Goal: Browse casually: Explore the website without a specific task or goal

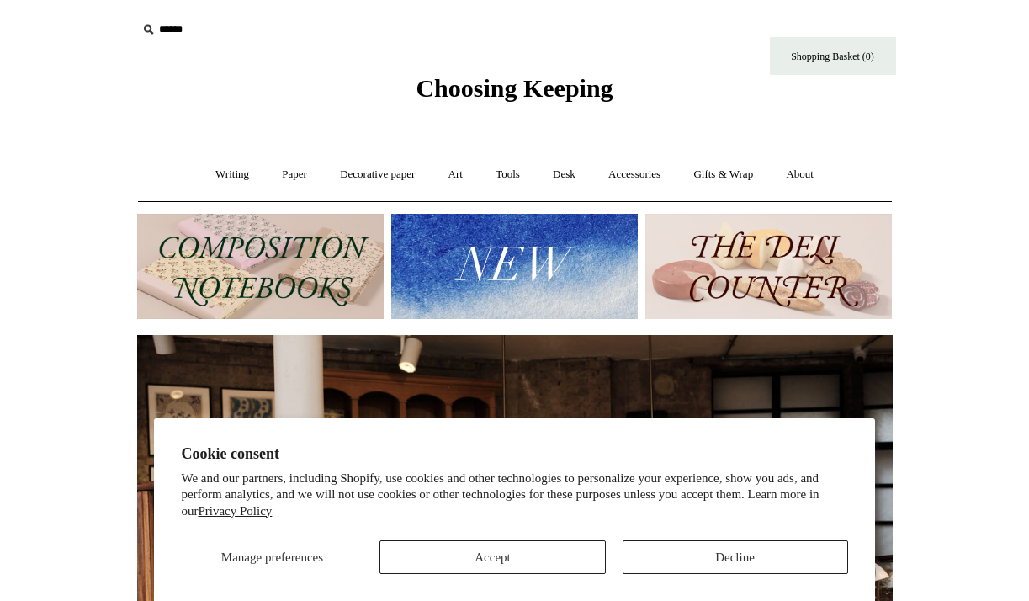
click at [667, 554] on button "Decline" at bounding box center [735, 557] width 225 height 34
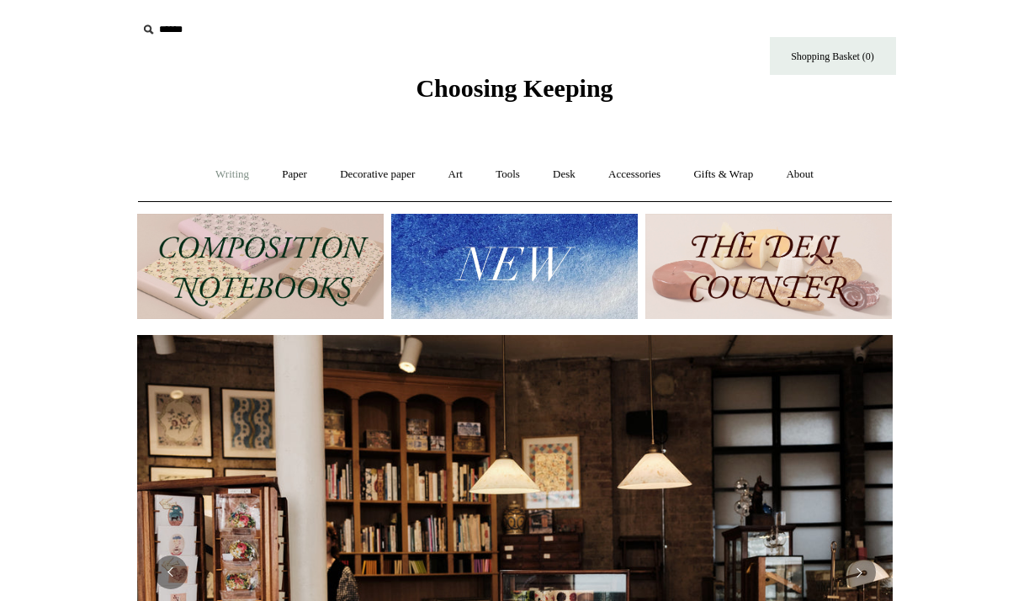
click at [222, 176] on link "Writing +" at bounding box center [232, 174] width 64 height 45
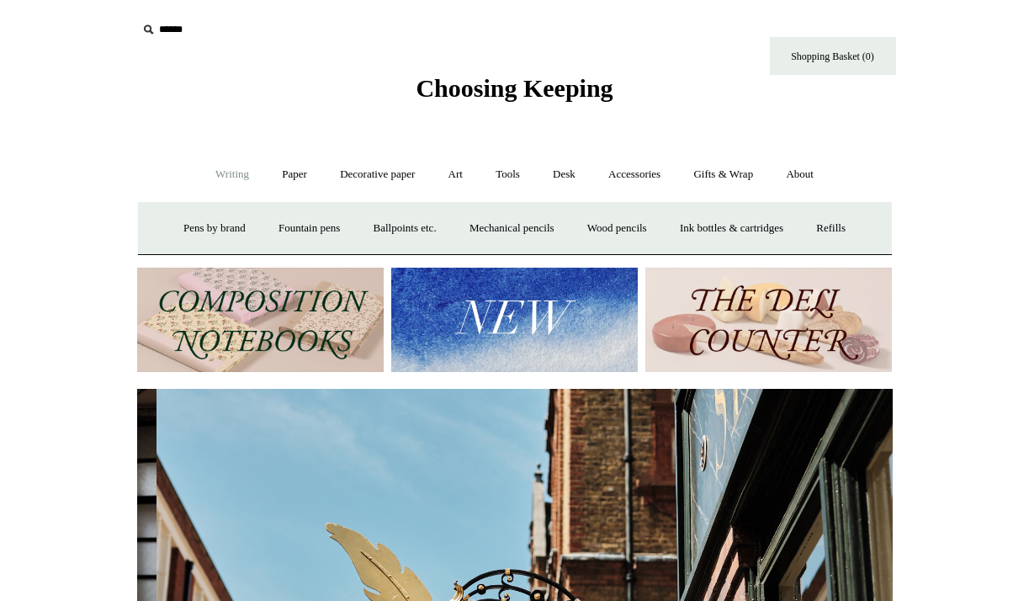
scroll to position [0, 756]
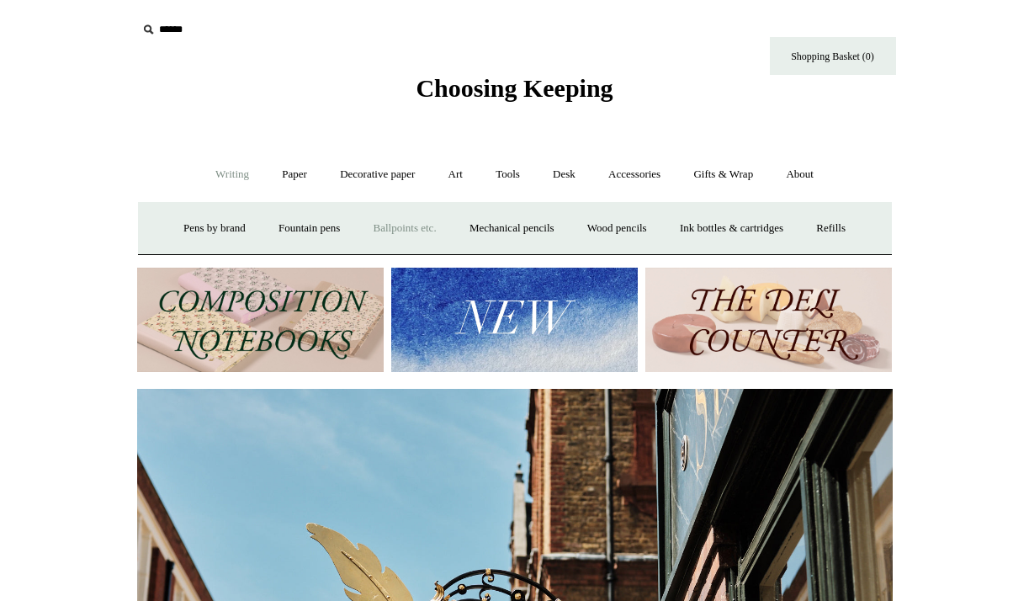
click at [390, 231] on link "Ballpoints etc. +" at bounding box center [404, 228] width 93 height 45
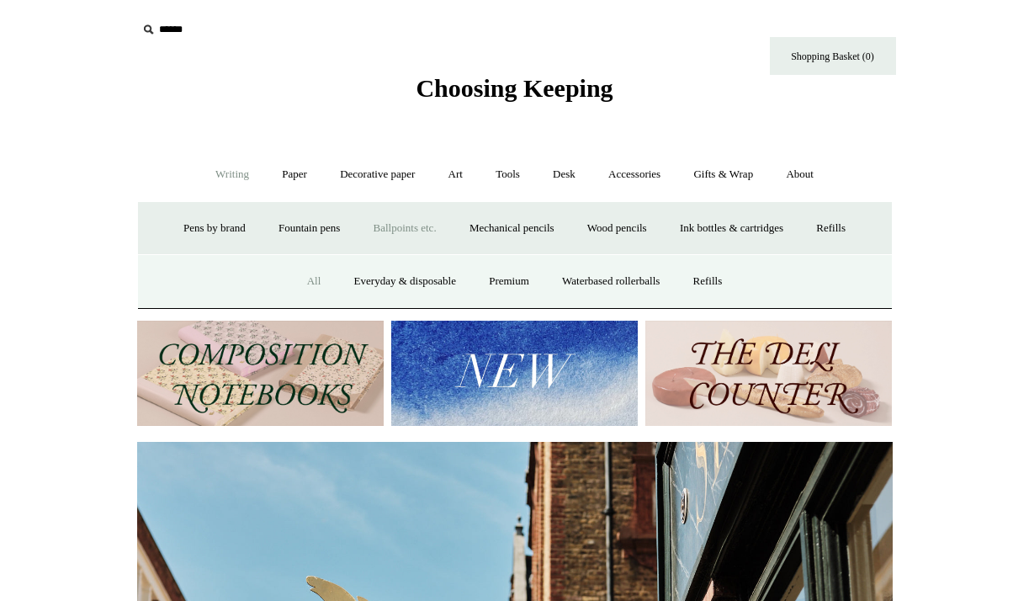
click at [300, 281] on link "All" at bounding box center [314, 281] width 45 height 45
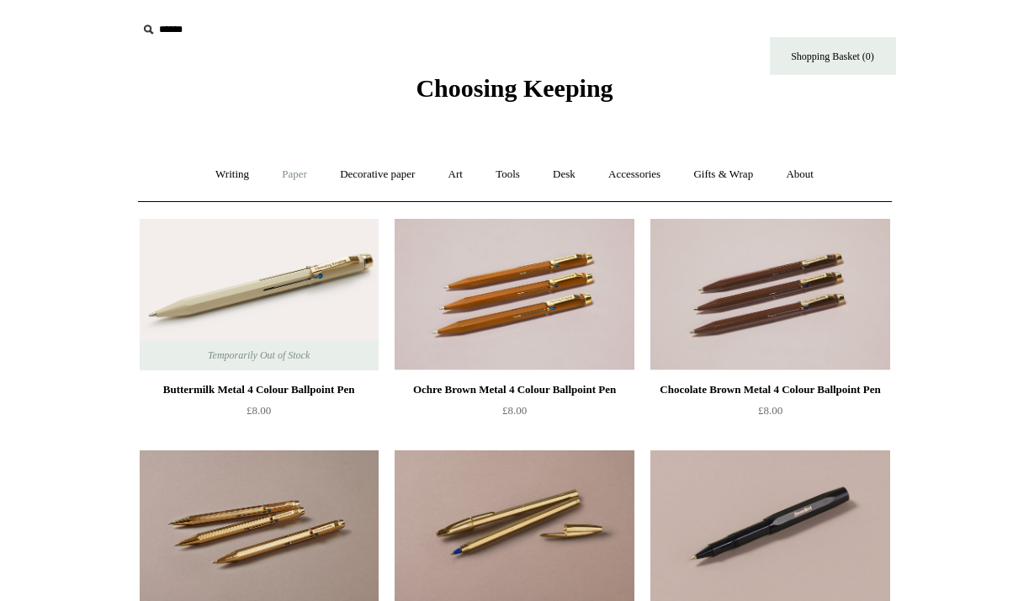
click at [289, 177] on link "Paper +" at bounding box center [295, 174] width 56 height 45
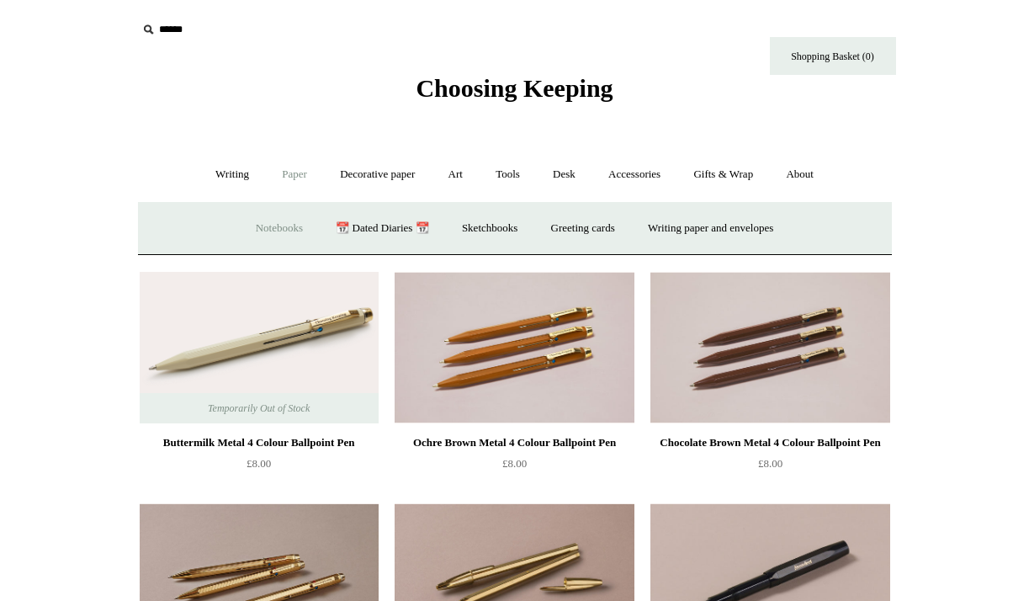
click at [272, 225] on link "Notebooks +" at bounding box center [279, 228] width 77 height 45
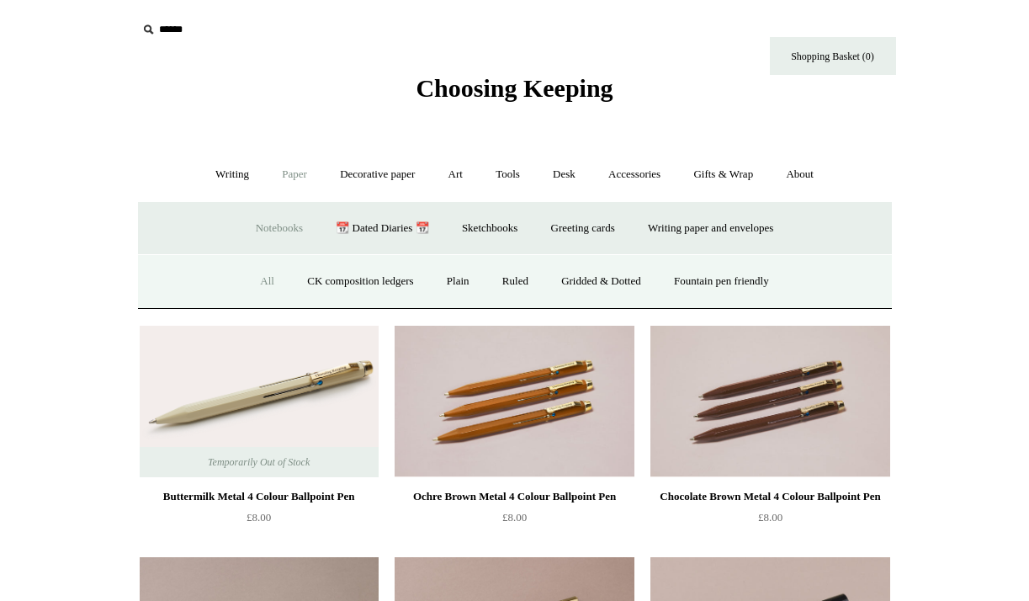
click at [247, 285] on link "All" at bounding box center [267, 281] width 45 height 45
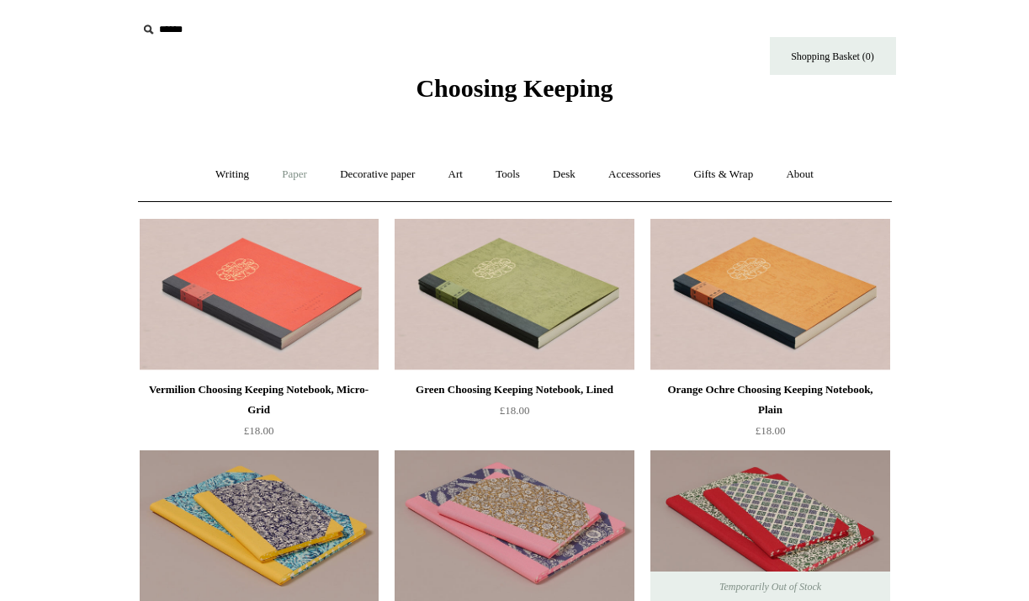
click at [289, 170] on link "Paper +" at bounding box center [295, 174] width 56 height 45
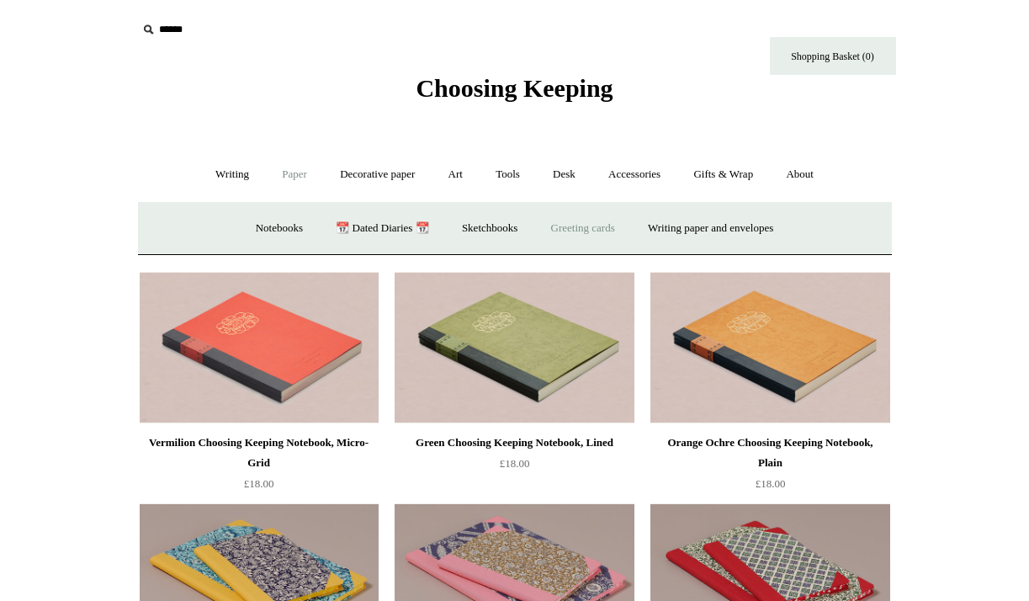
click at [610, 229] on link "Greeting cards +" at bounding box center [583, 228] width 94 height 45
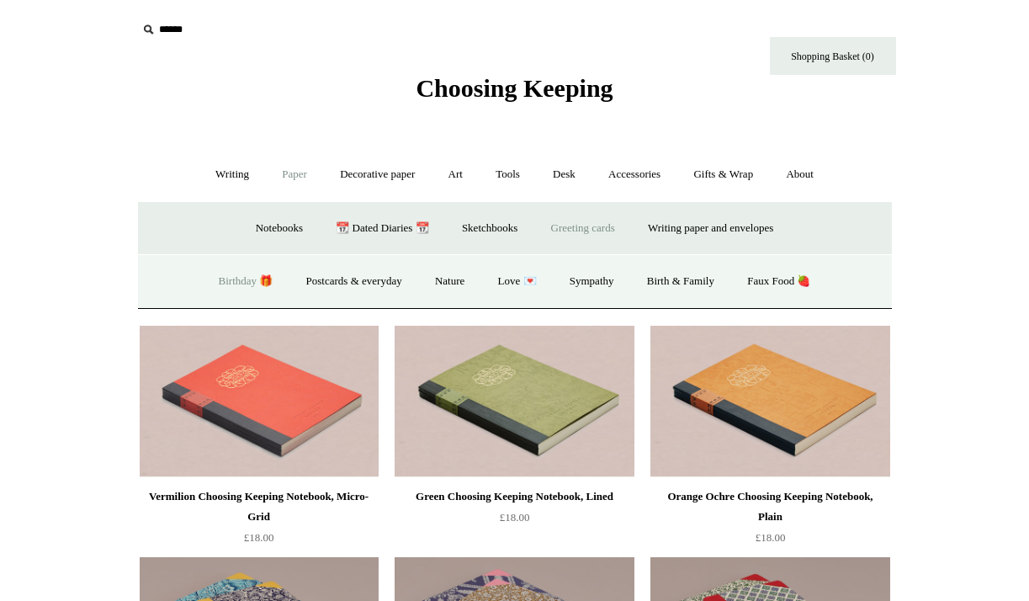
click at [245, 284] on link "Birthday 🎁" at bounding box center [246, 281] width 85 height 45
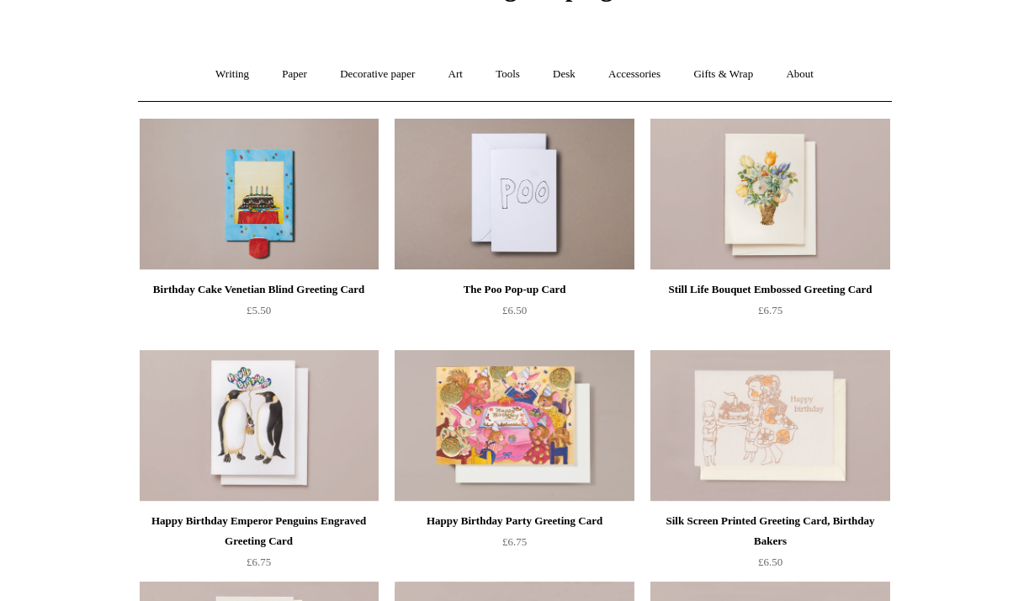
scroll to position [29, 0]
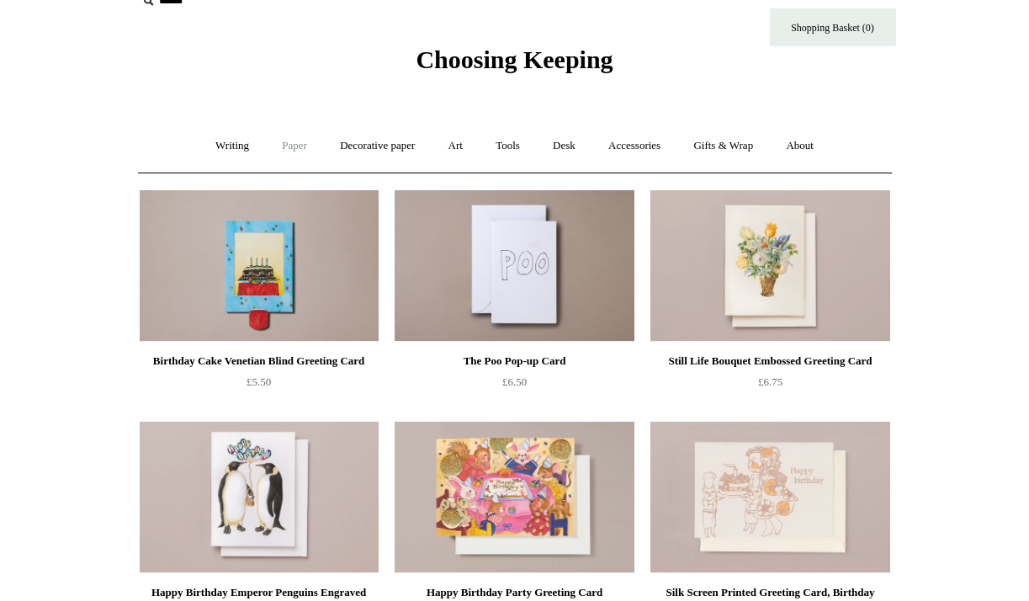
click at [282, 150] on link "Paper +" at bounding box center [295, 146] width 56 height 45
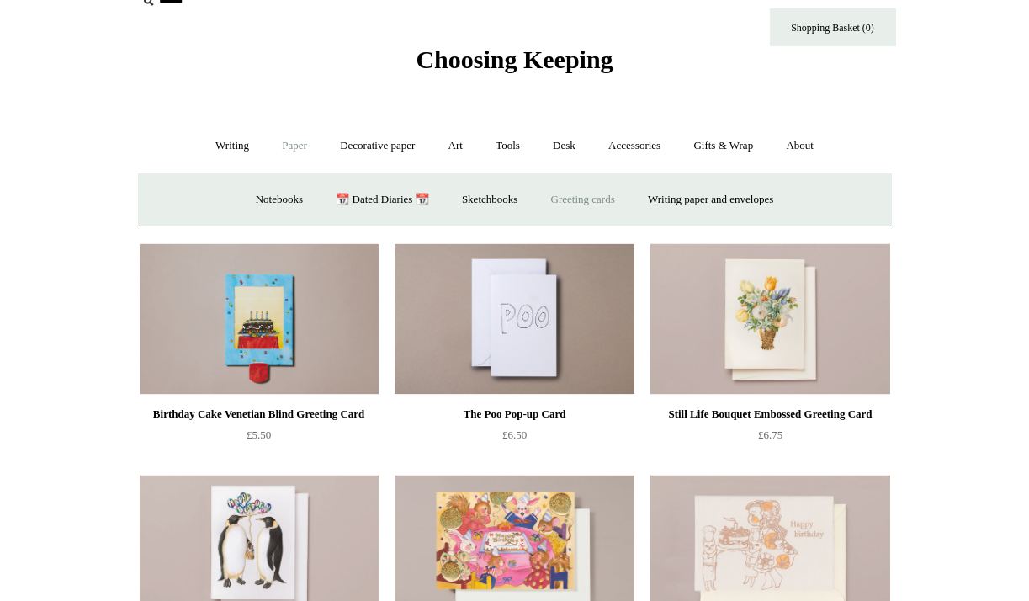
click at [569, 213] on link "Greeting cards +" at bounding box center [583, 200] width 94 height 45
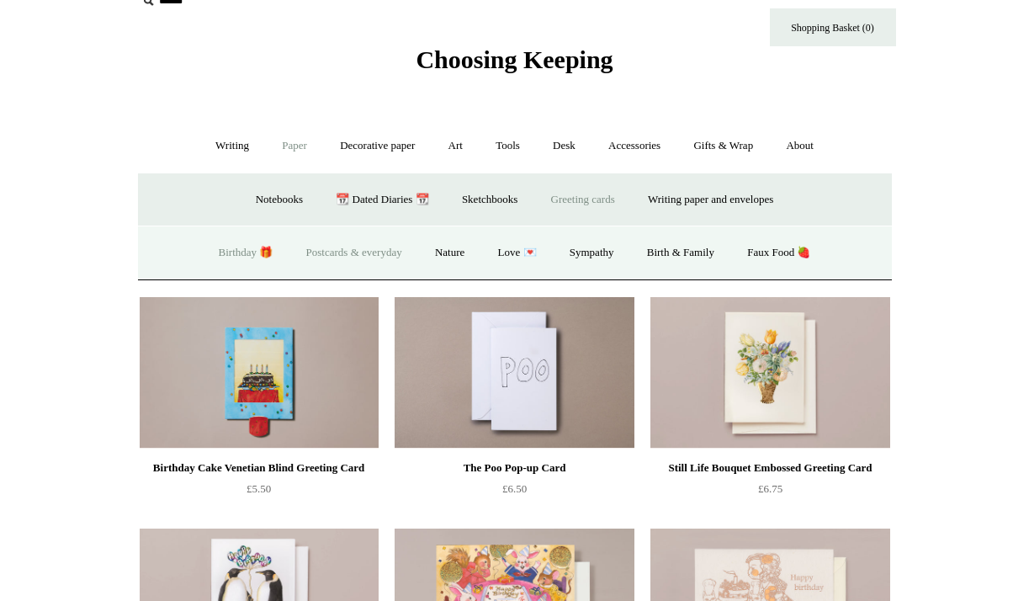
click at [380, 252] on link "Postcards & everyday" at bounding box center [354, 253] width 126 height 45
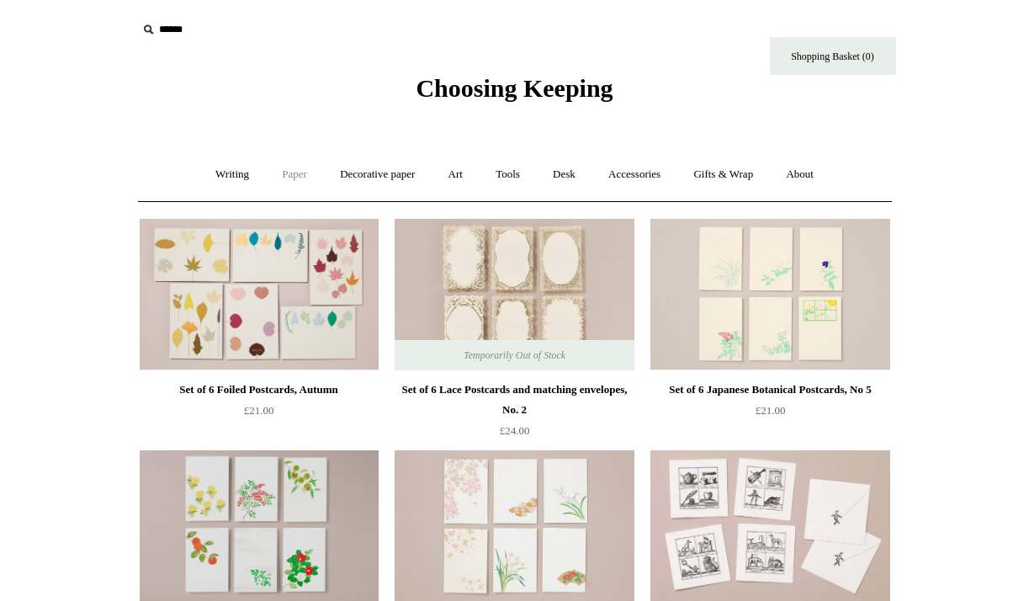
click at [298, 180] on link "Paper +" at bounding box center [295, 174] width 56 height 45
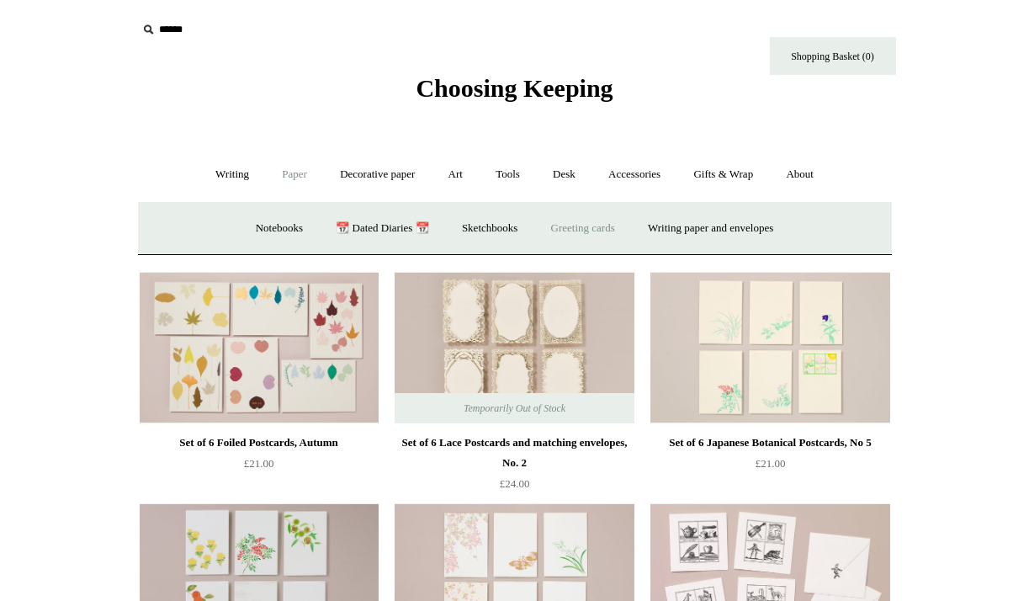
click at [595, 227] on link "Greeting cards +" at bounding box center [583, 228] width 94 height 45
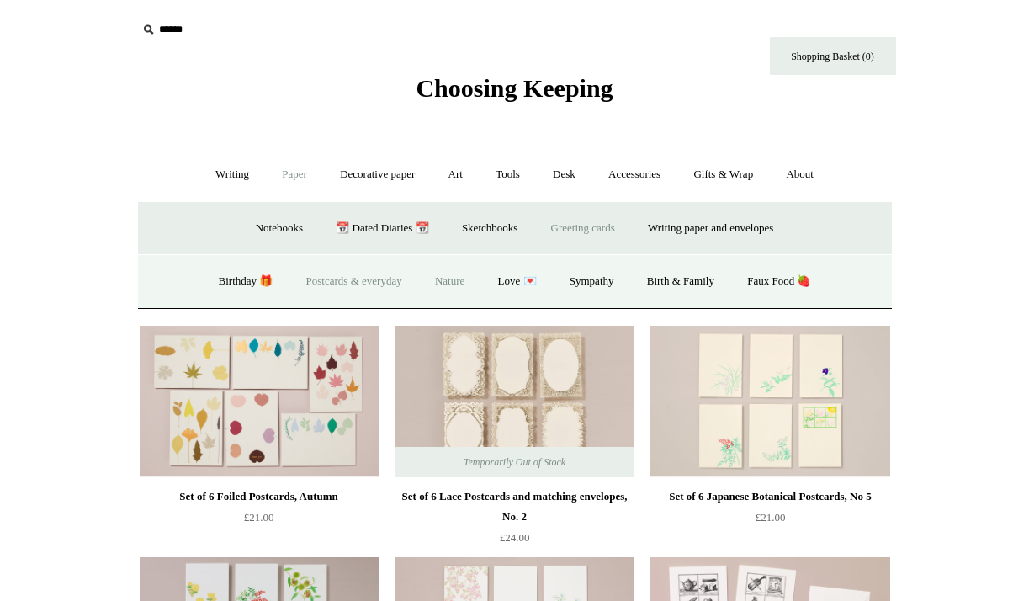
click at [457, 279] on link "Nature" at bounding box center [450, 281] width 60 height 45
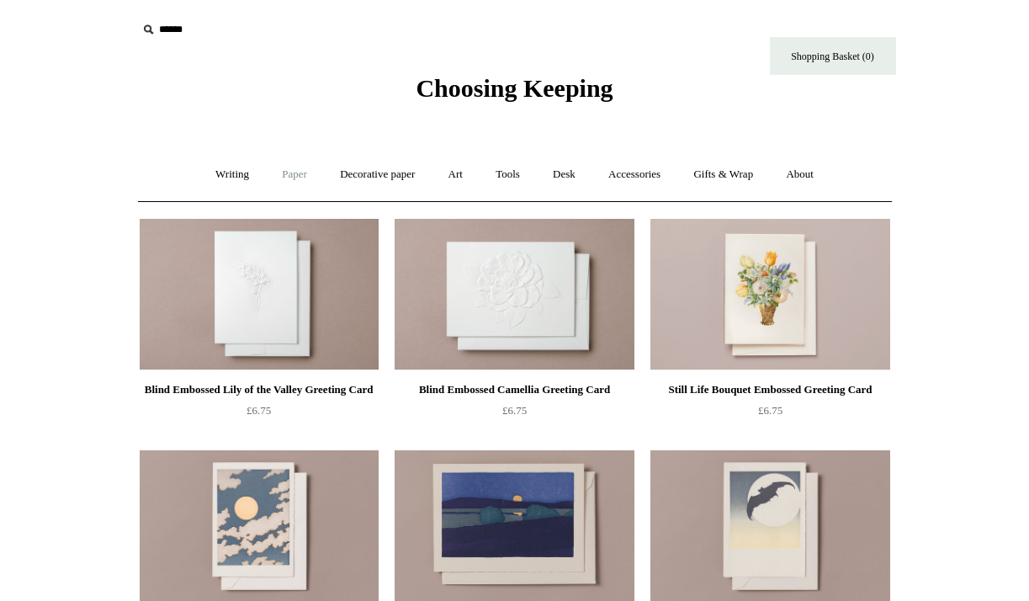
click at [293, 170] on link "Paper +" at bounding box center [295, 174] width 56 height 45
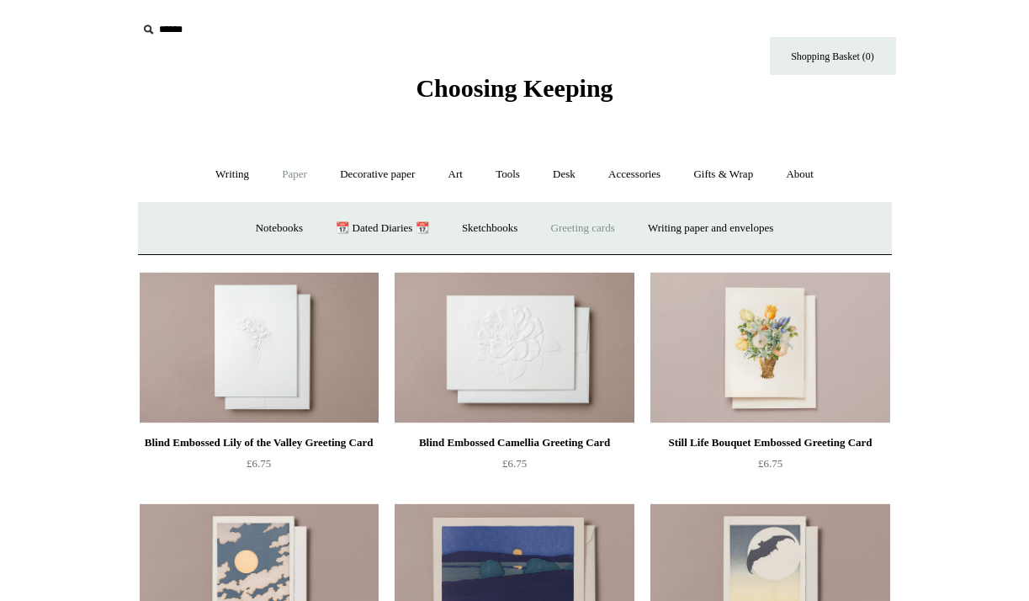
click at [593, 224] on link "Greeting cards +" at bounding box center [583, 228] width 94 height 45
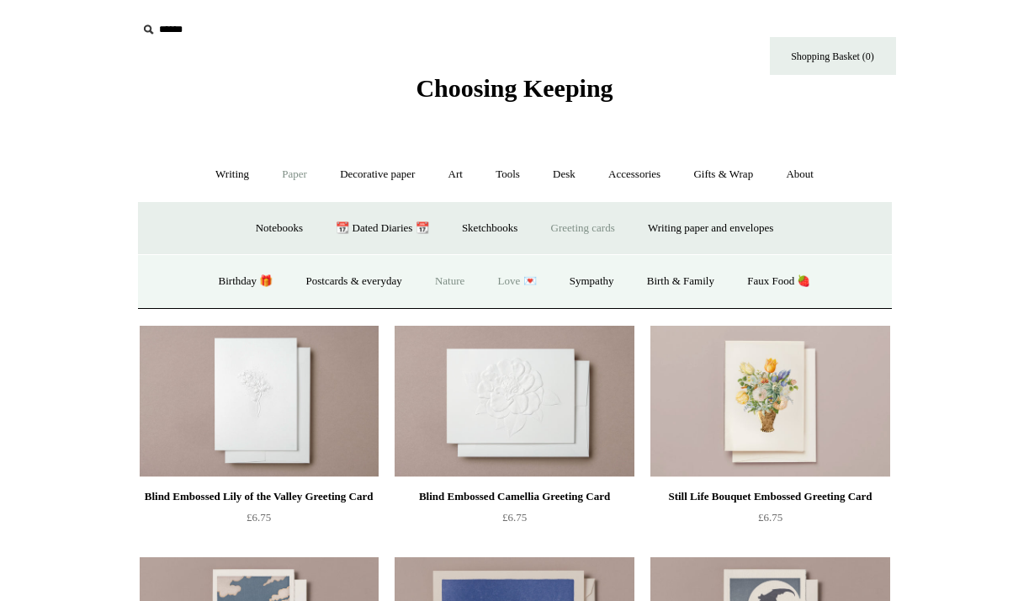
click at [507, 280] on link "Love 💌" at bounding box center [517, 281] width 69 height 45
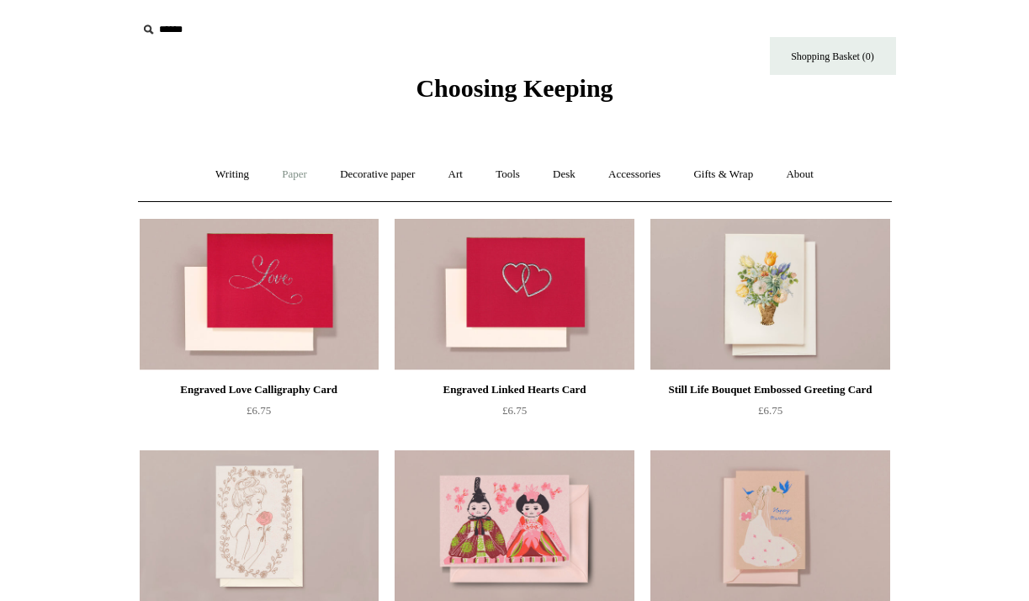
click at [284, 180] on link "Paper +" at bounding box center [295, 174] width 56 height 45
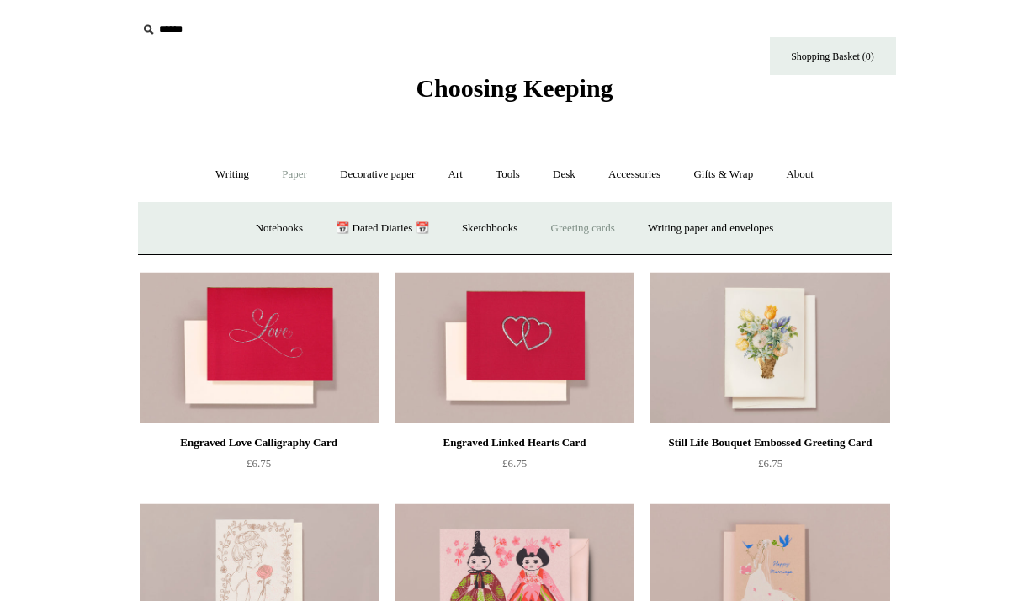
click at [606, 233] on link "Greeting cards +" at bounding box center [583, 228] width 94 height 45
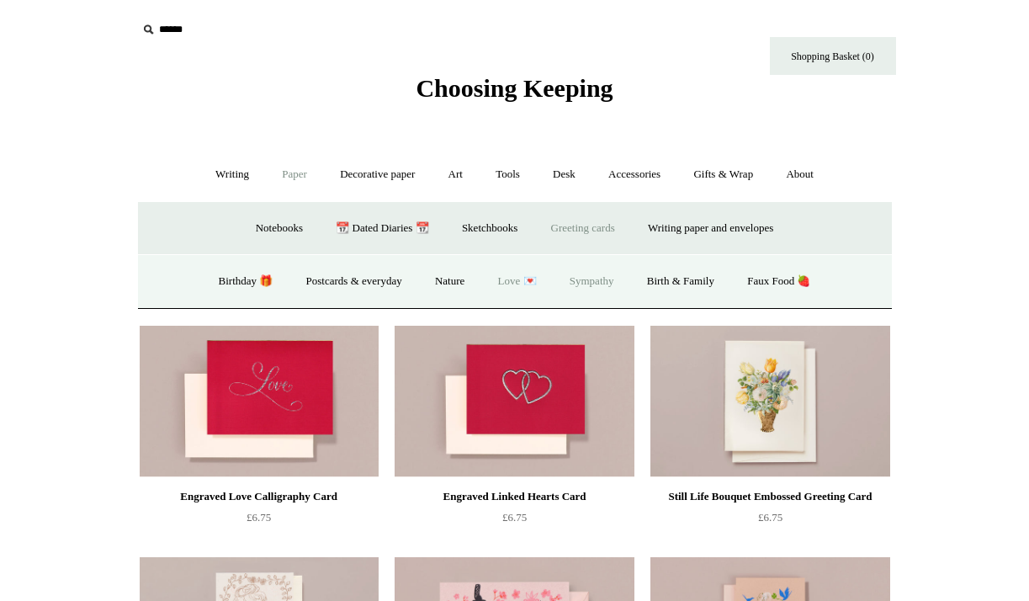
click at [595, 288] on link "Sympathy" at bounding box center [591, 281] width 75 height 45
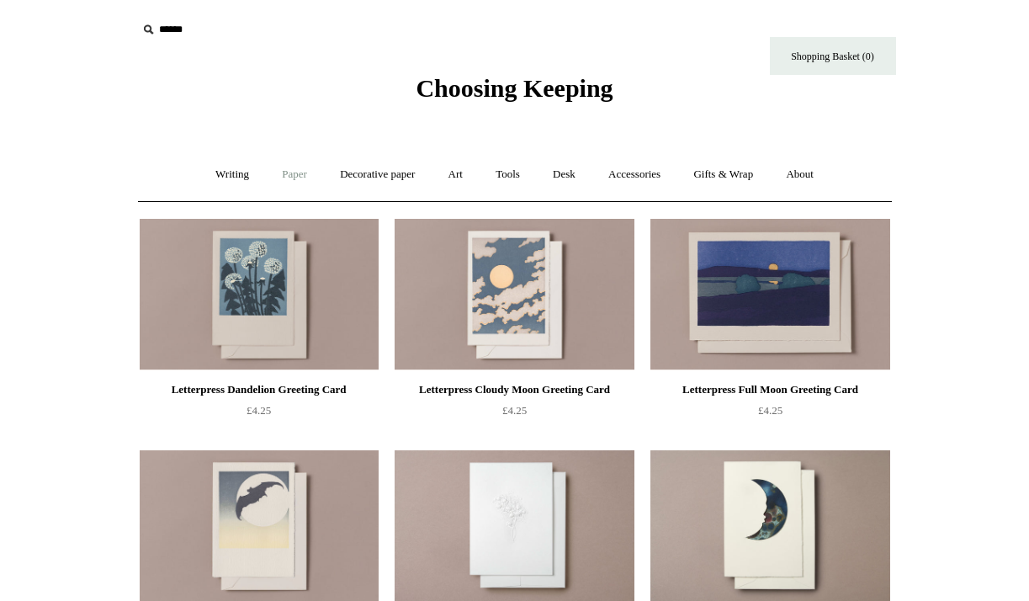
click at [300, 168] on link "Paper +" at bounding box center [295, 174] width 56 height 45
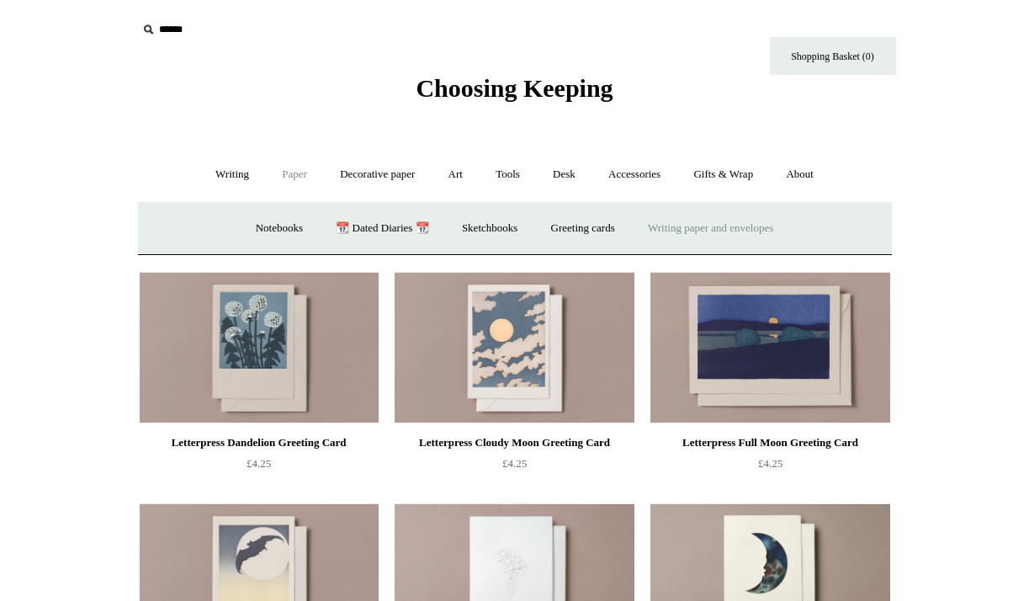
click at [696, 233] on link "Writing paper and envelopes +" at bounding box center [711, 228] width 156 height 45
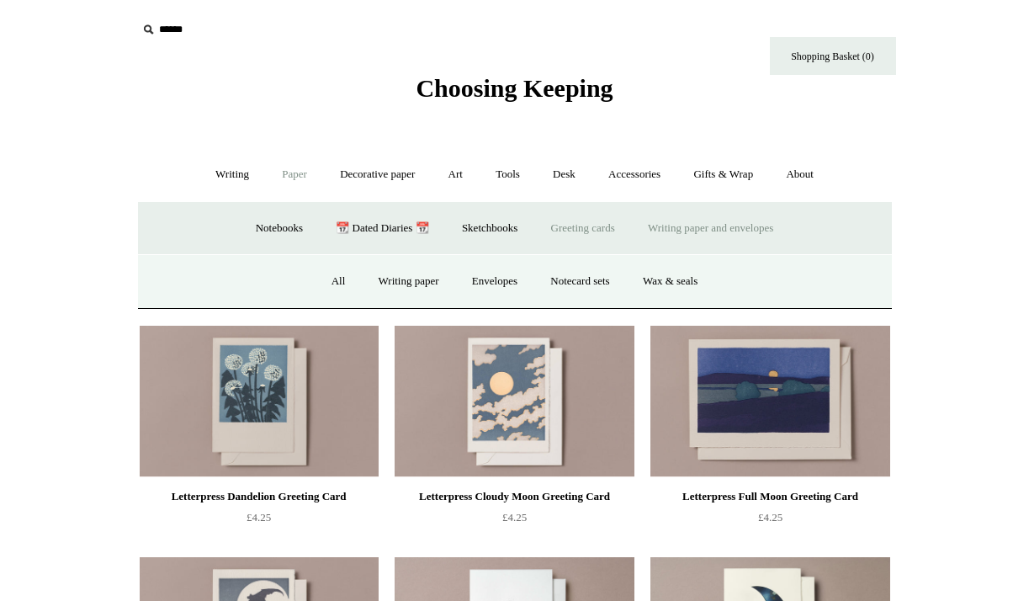
click at [582, 234] on link "Greeting cards +" at bounding box center [583, 228] width 94 height 45
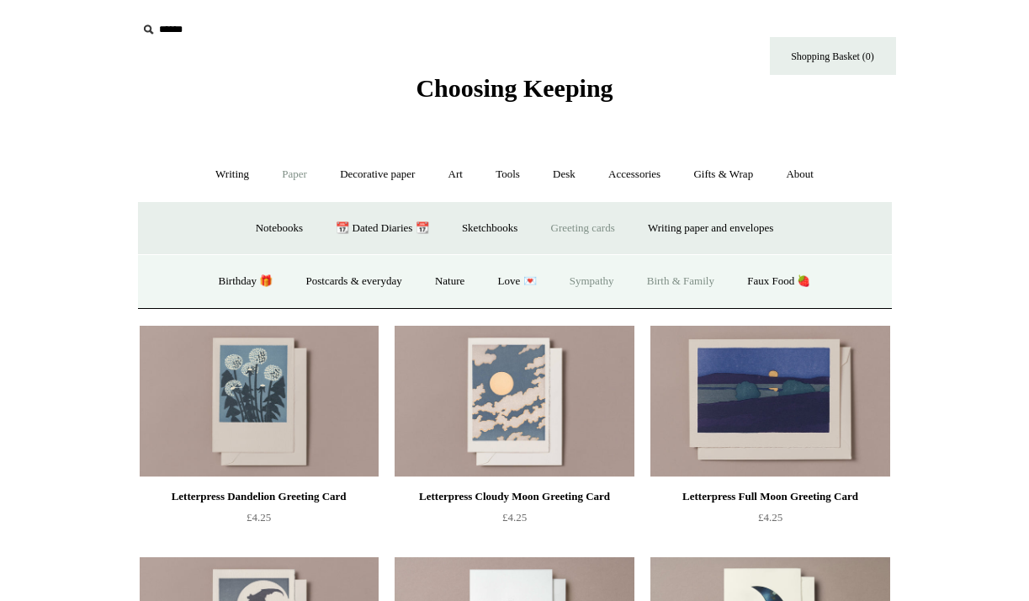
click at [677, 288] on link "Birth & Family" at bounding box center [681, 281] width 98 height 45
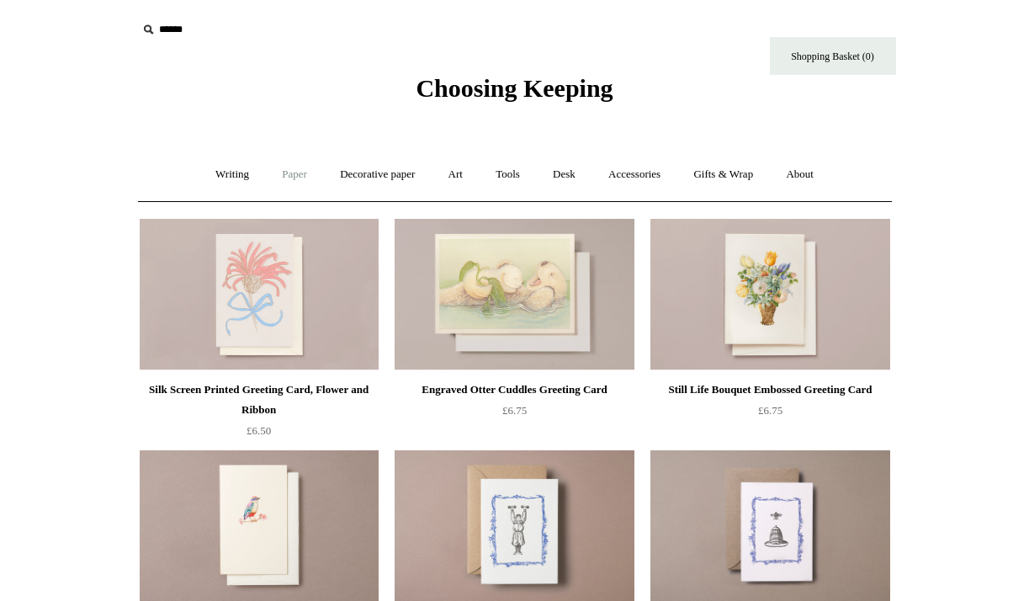
click at [289, 176] on link "Paper +" at bounding box center [295, 174] width 56 height 45
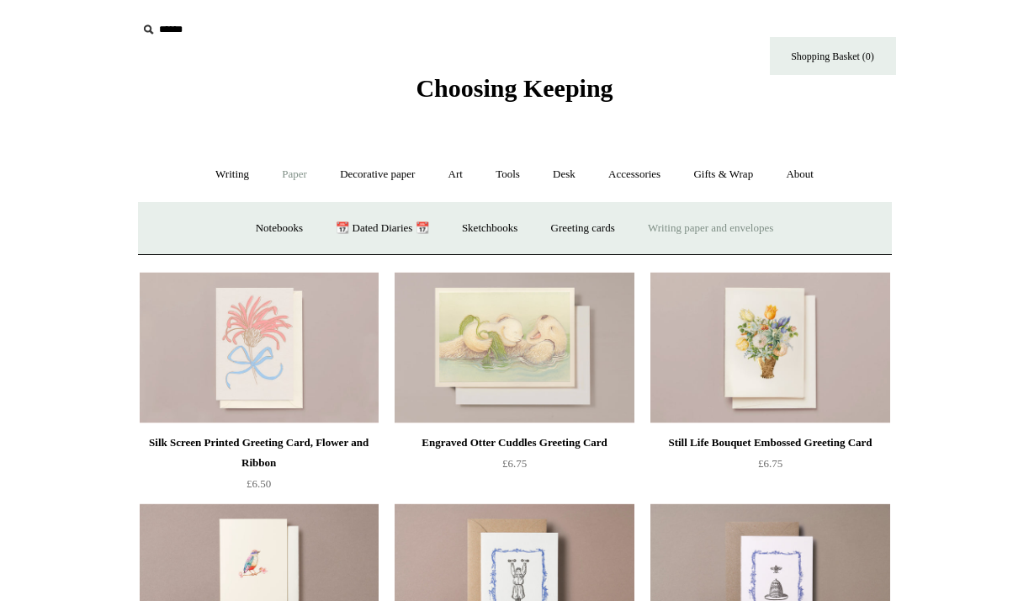
click at [719, 235] on link "Writing paper and envelopes +" at bounding box center [711, 228] width 156 height 45
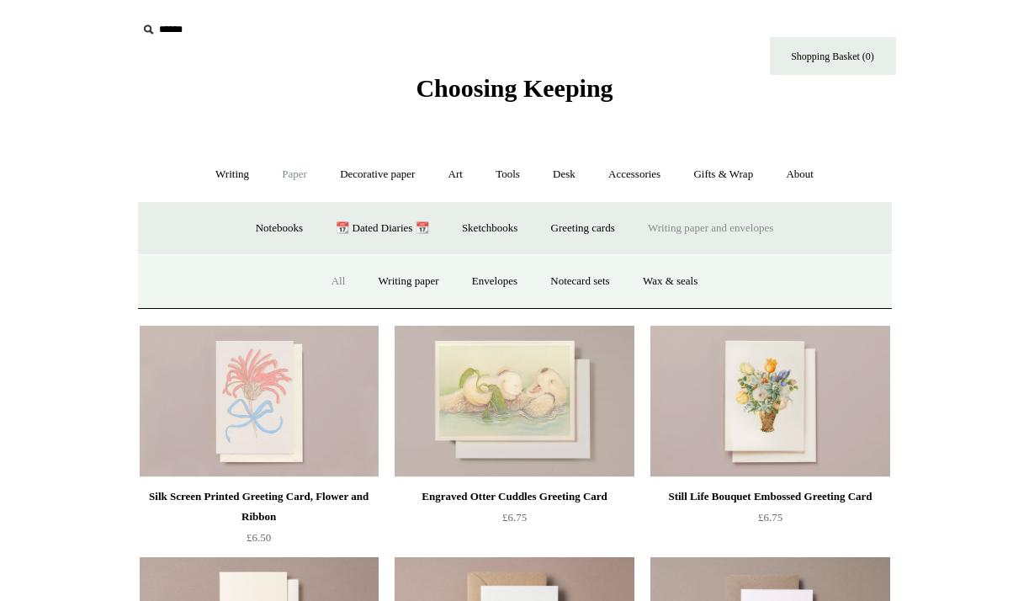
click at [327, 284] on link "All" at bounding box center [338, 281] width 45 height 45
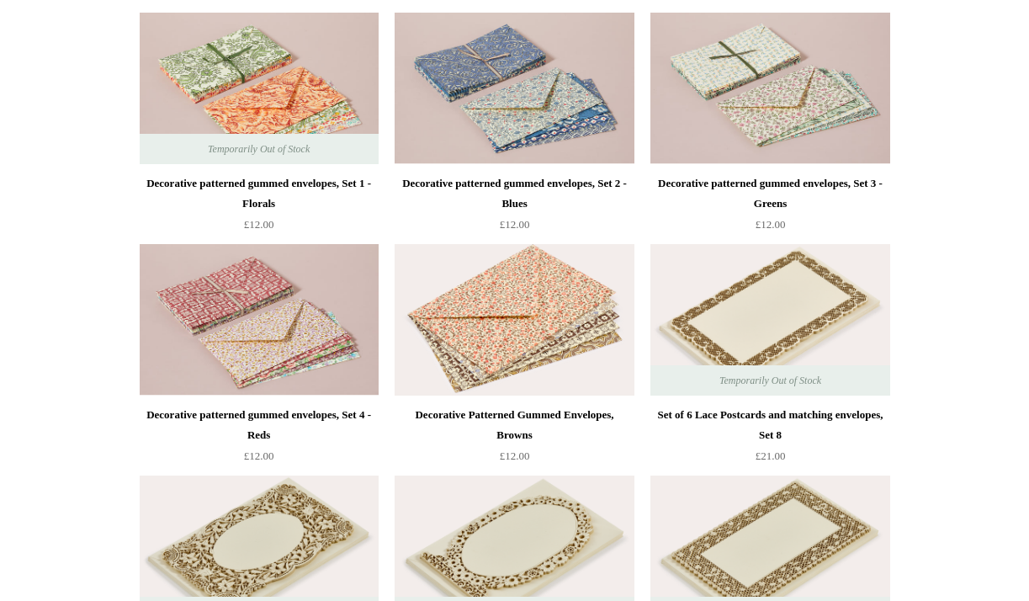
scroll to position [2223, 0]
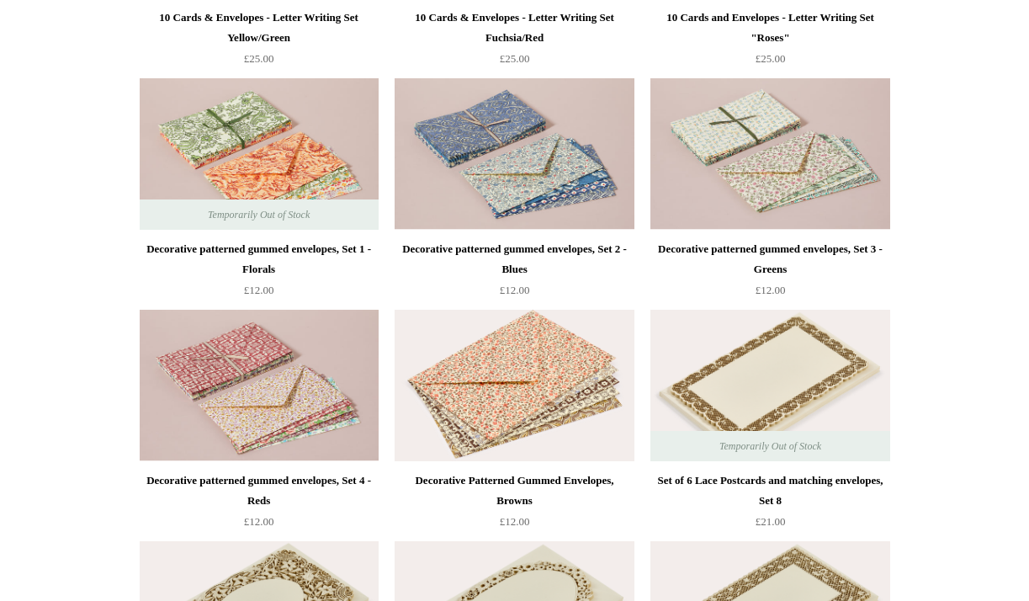
click at [509, 421] on img at bounding box center [514, 385] width 239 height 151
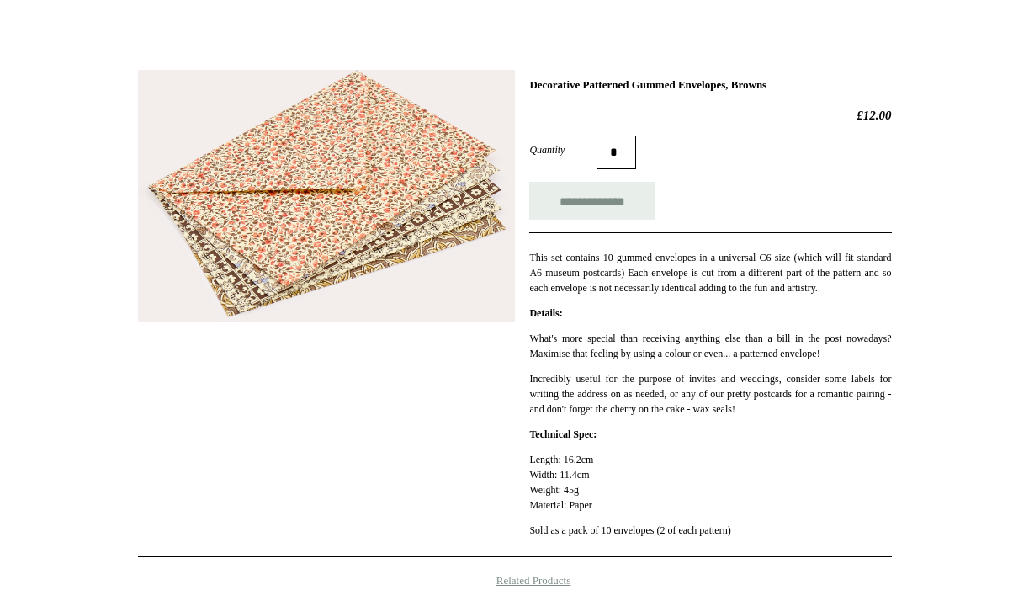
scroll to position [183, 0]
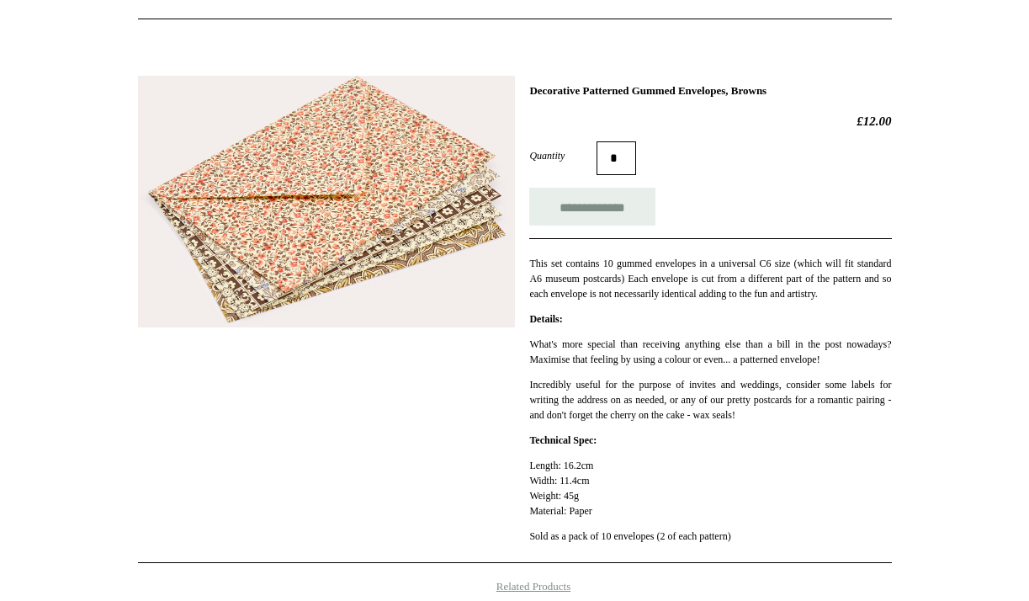
click at [436, 197] on img at bounding box center [326, 202] width 377 height 252
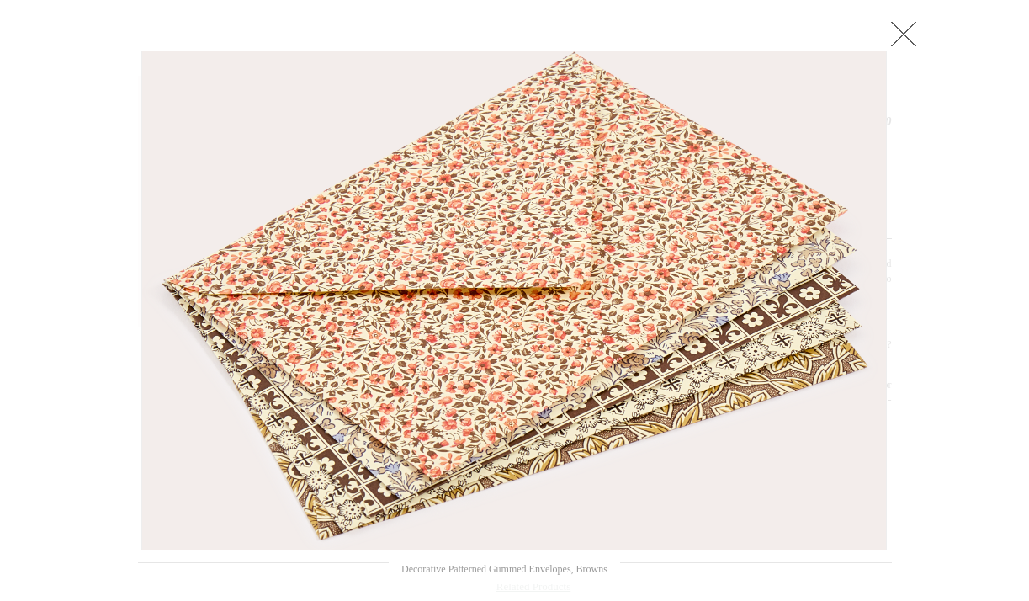
click at [892, 42] on link at bounding box center [904, 34] width 34 height 34
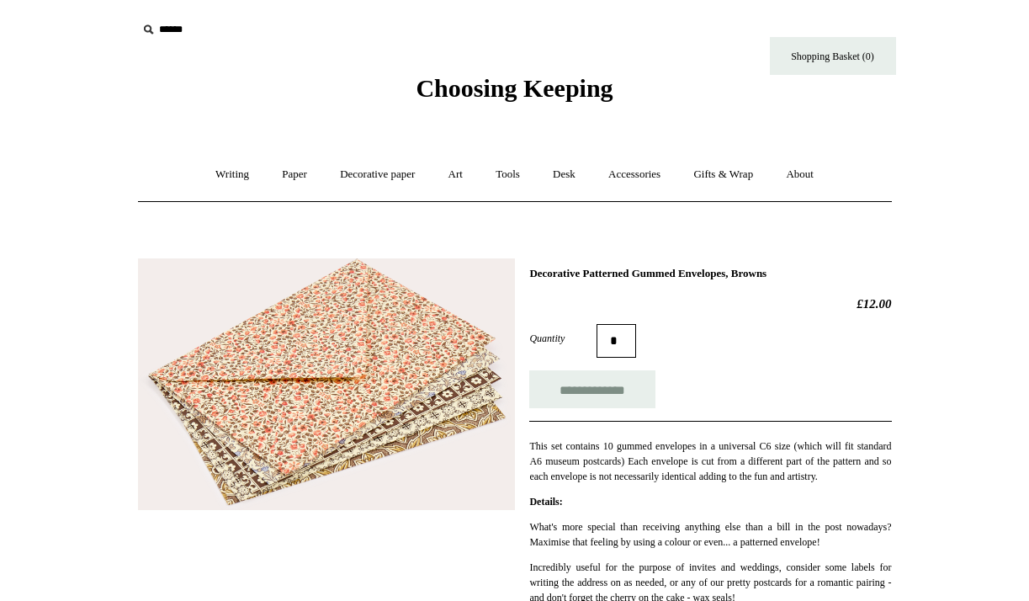
scroll to position [0, 0]
click at [283, 174] on link "Paper +" at bounding box center [295, 174] width 56 height 45
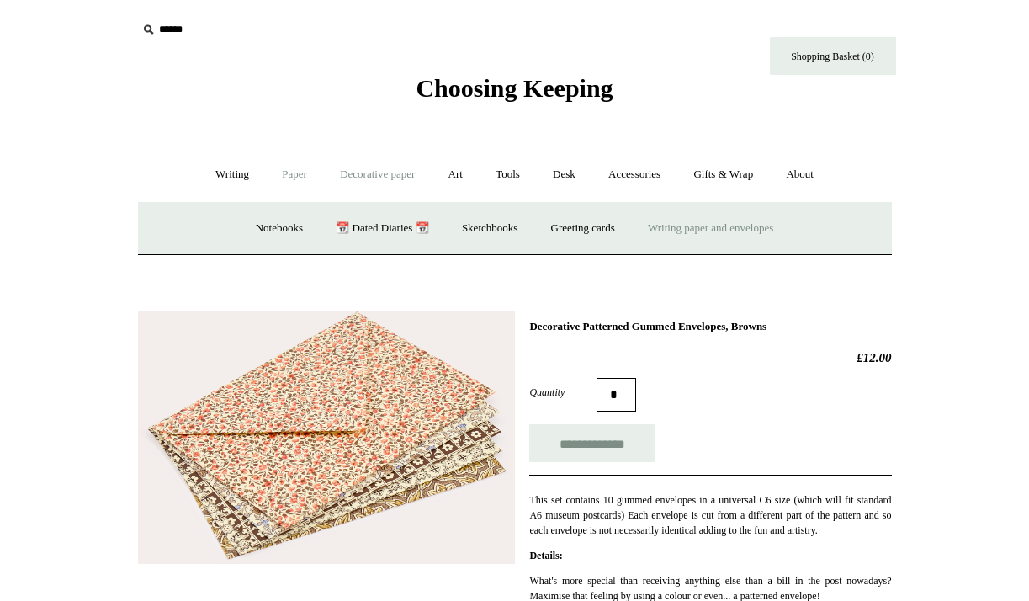
click at [361, 181] on link "Decorative paper +" at bounding box center [377, 174] width 105 height 45
click at [255, 230] on link "All" at bounding box center [258, 228] width 45 height 45
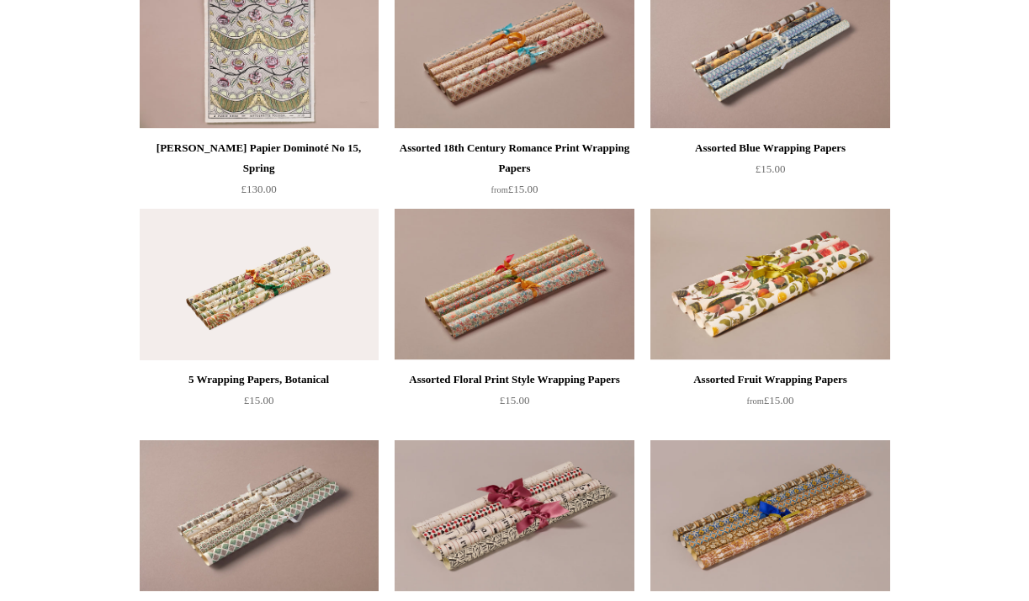
scroll to position [1870, 0]
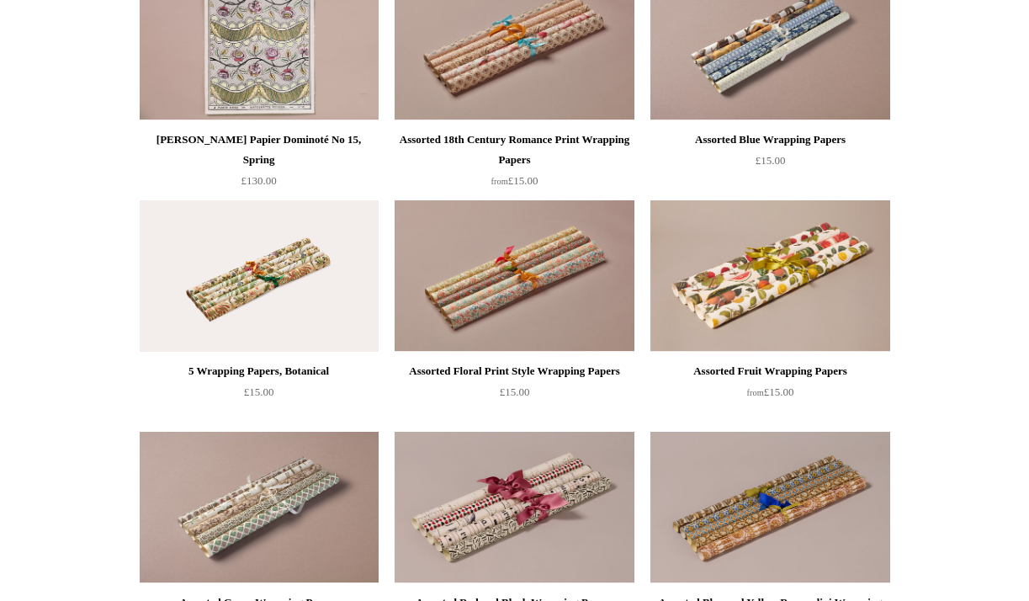
click at [778, 373] on div "Assorted Fruit Wrapping Papers" at bounding box center [770, 371] width 231 height 20
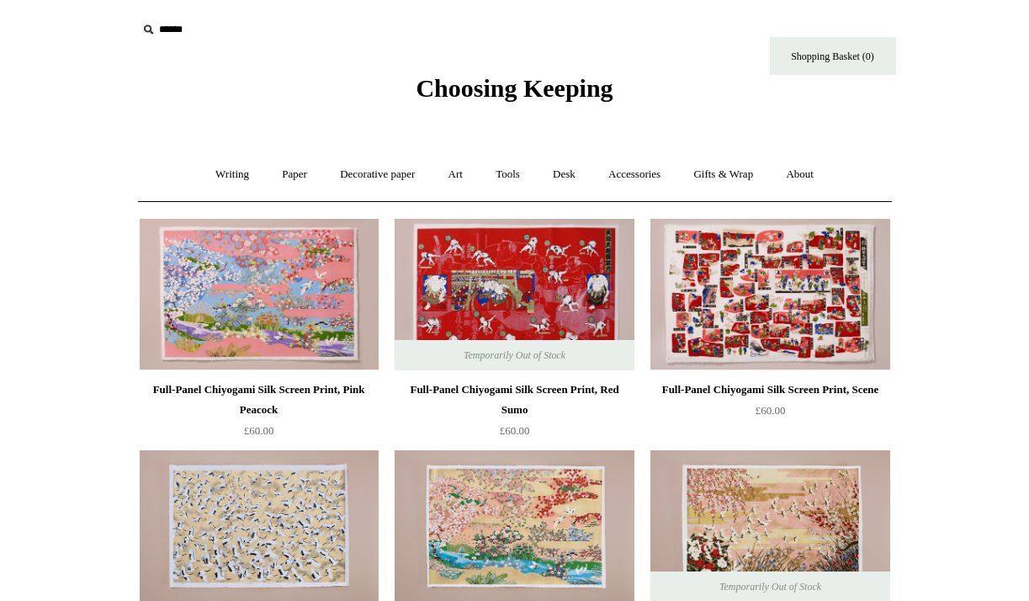
scroll to position [0, 0]
click at [402, 172] on link "Decorative paper +" at bounding box center [377, 174] width 105 height 45
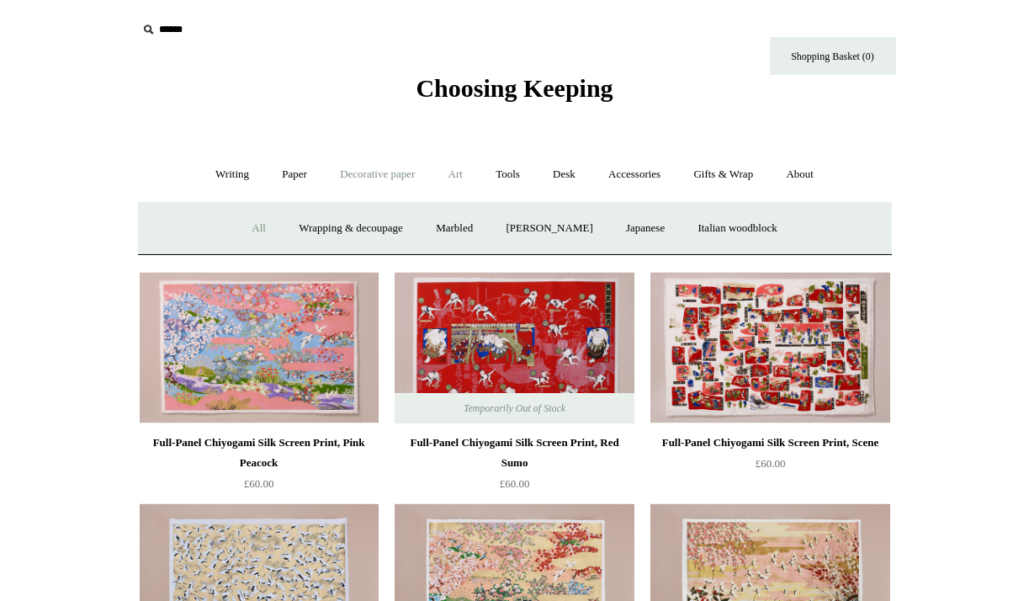
click at [460, 171] on link "Art +" at bounding box center [455, 174] width 45 height 45
click at [508, 173] on link "Tools +" at bounding box center [507, 174] width 55 height 45
click at [777, 231] on link "Tape +" at bounding box center [759, 228] width 51 height 45
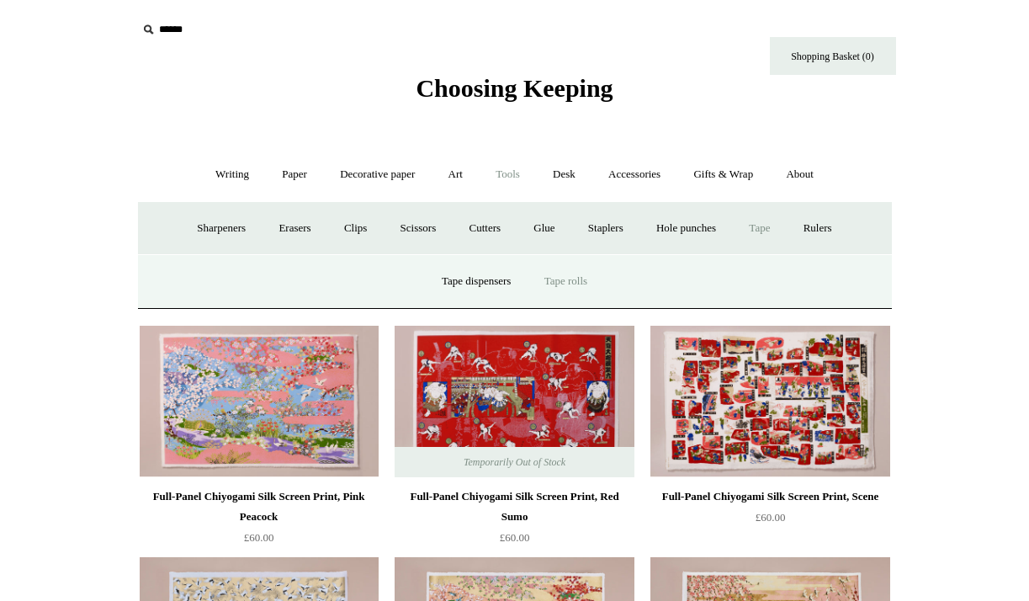
click at [570, 281] on link "Tape rolls" at bounding box center [565, 281] width 73 height 45
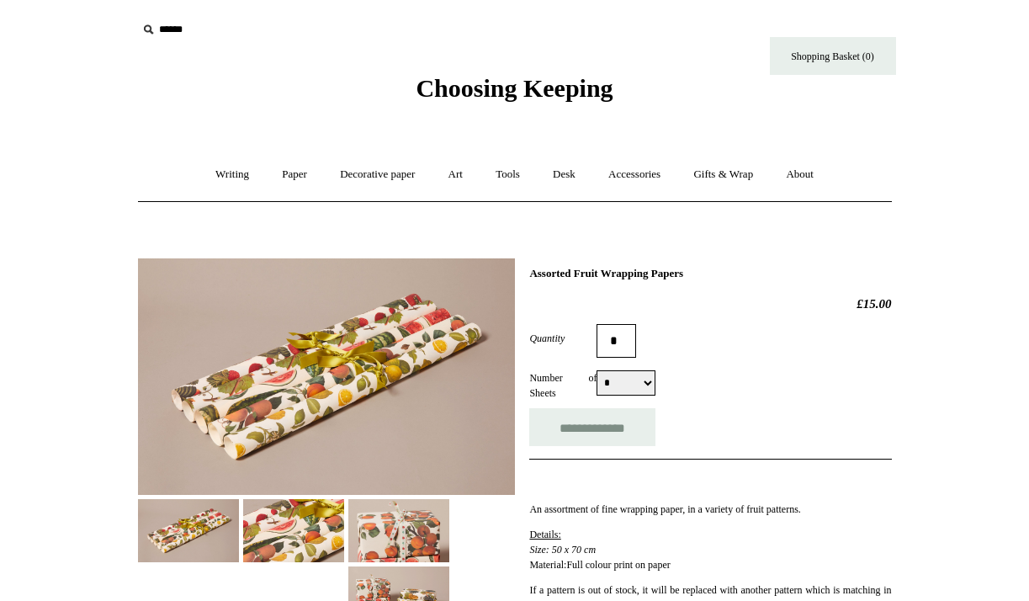
click at [310, 540] on img at bounding box center [293, 530] width 101 height 63
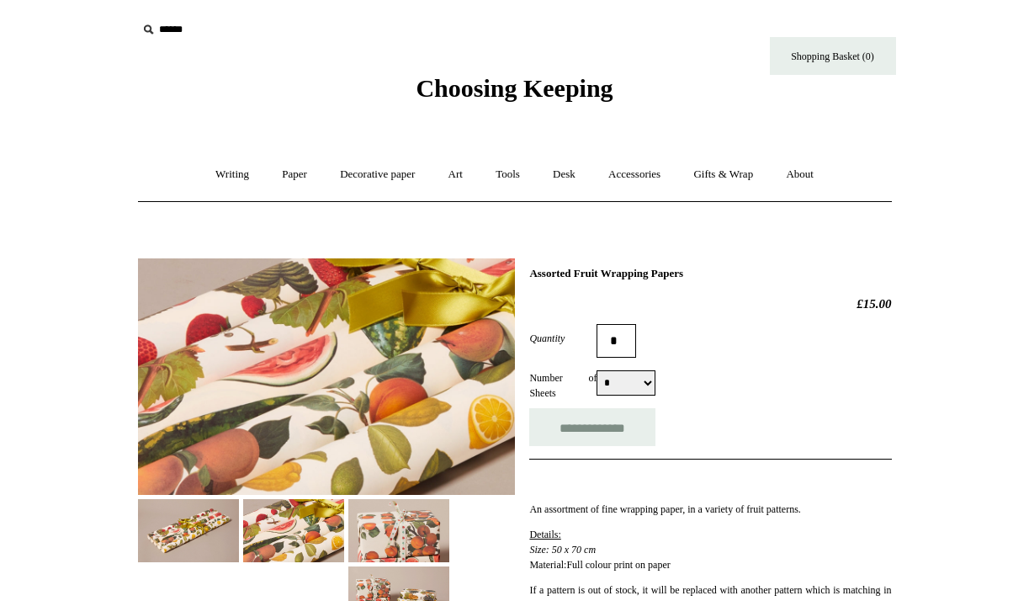
click at [393, 516] on img at bounding box center [398, 530] width 101 height 63
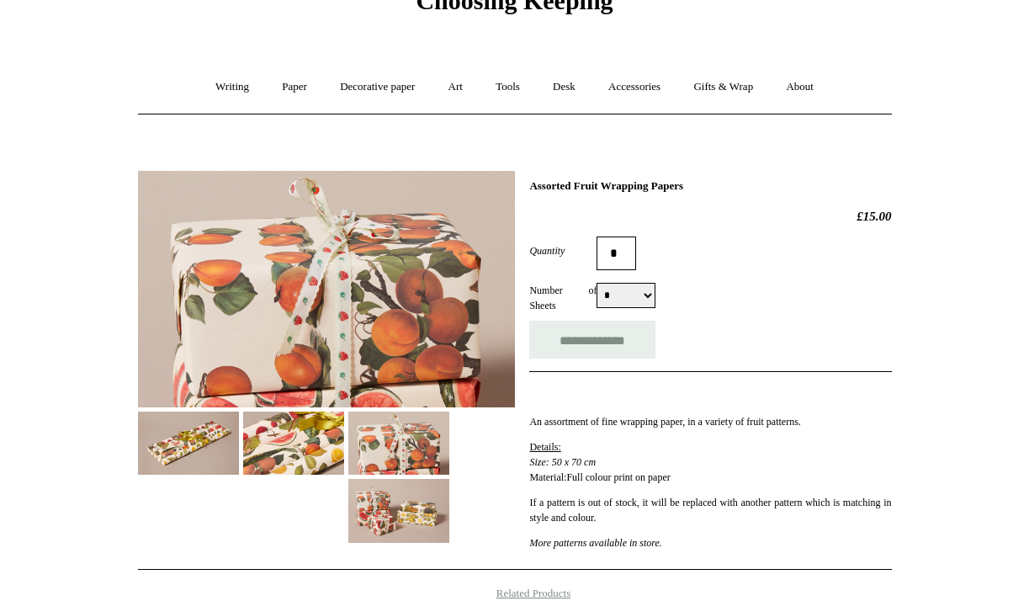
scroll to position [89, 0]
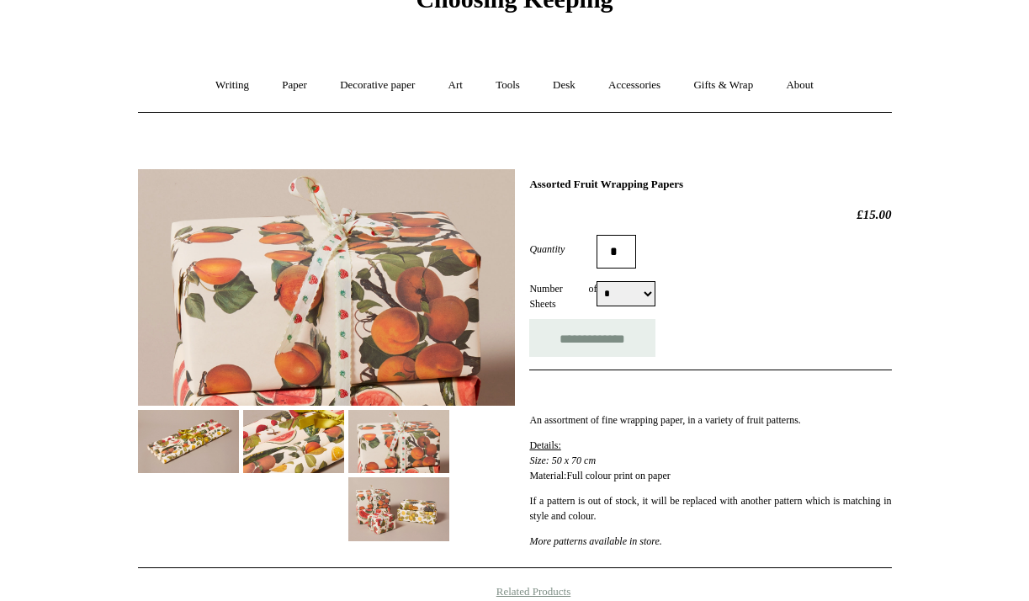
click at [386, 517] on img at bounding box center [398, 508] width 101 height 63
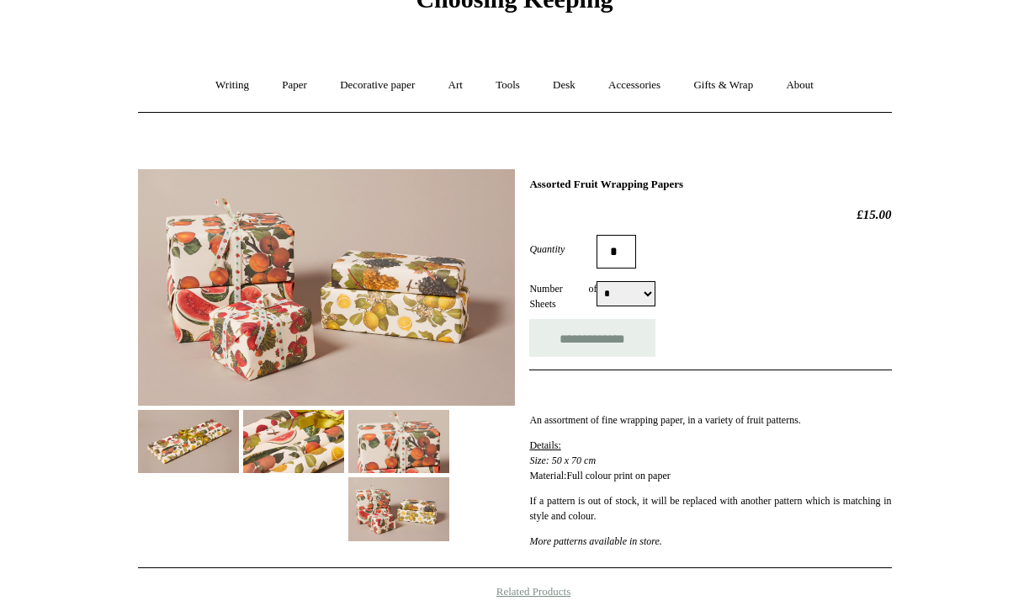
click at [405, 299] on img at bounding box center [326, 287] width 377 height 236
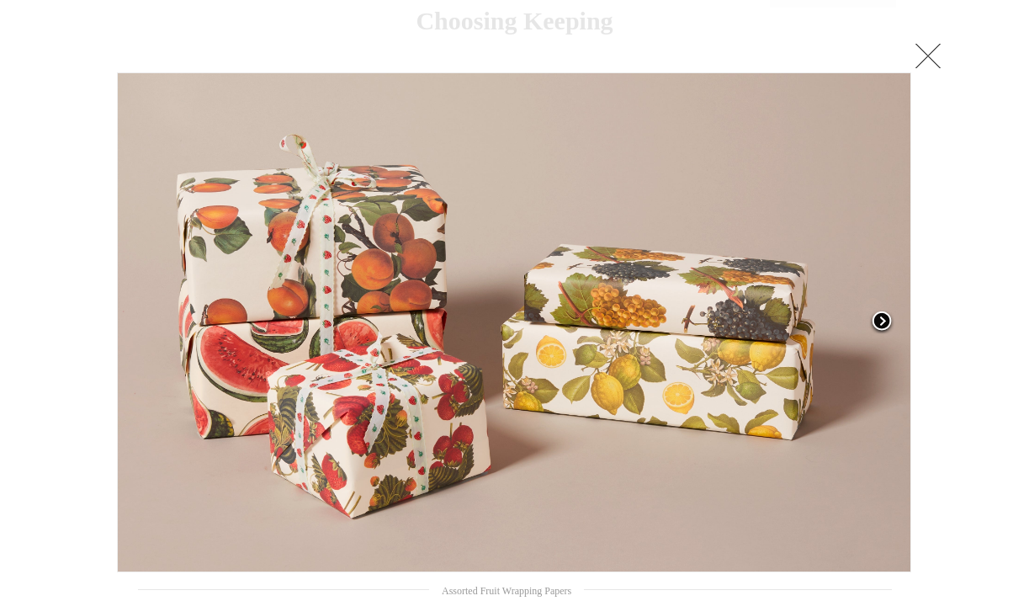
scroll to position [68, 0]
click at [881, 316] on span at bounding box center [881, 321] width 25 height 25
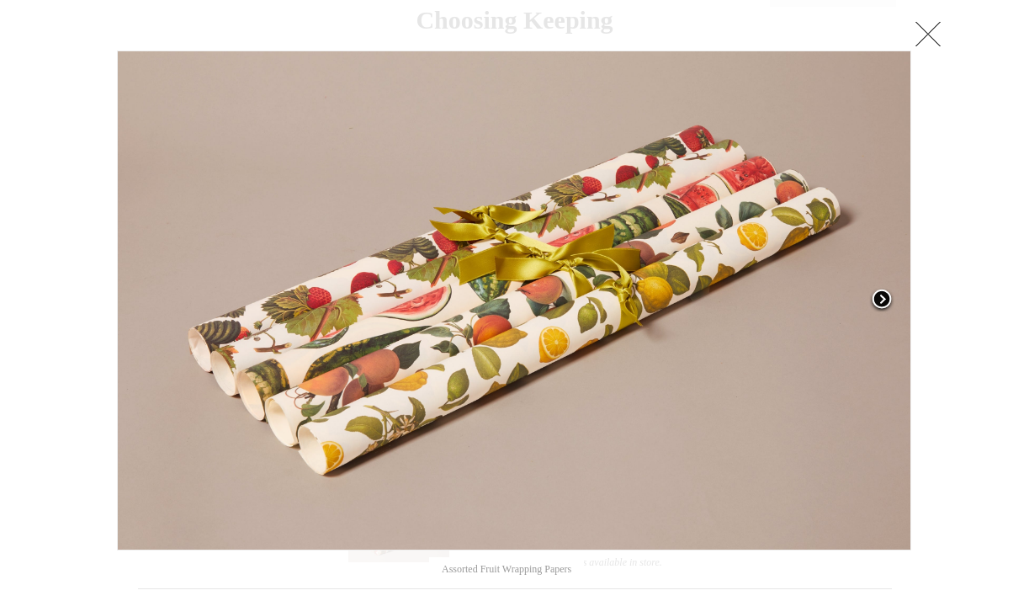
click at [883, 297] on span at bounding box center [881, 300] width 25 height 25
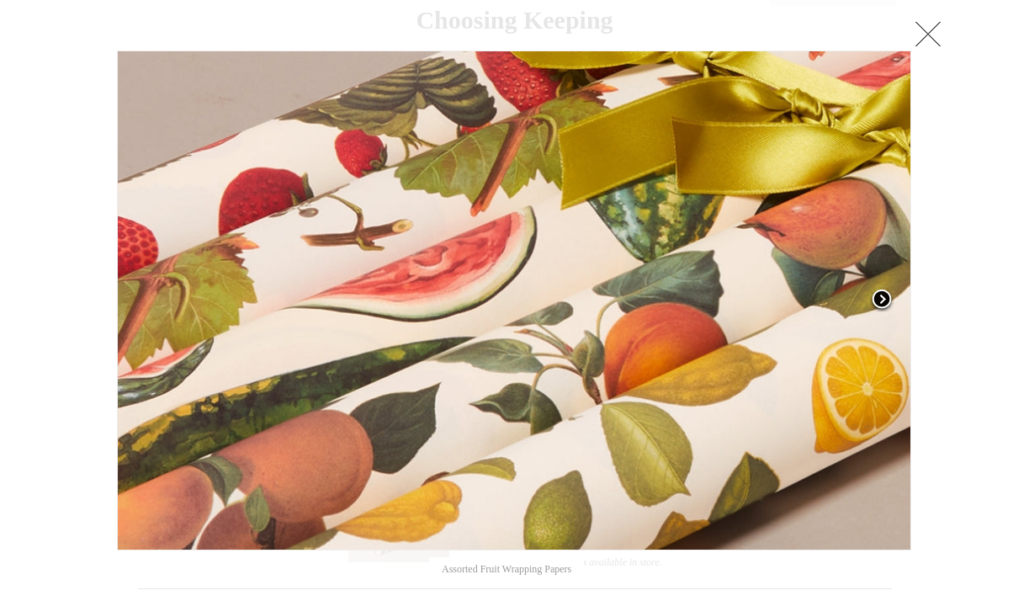
click at [882, 297] on span at bounding box center [881, 300] width 25 height 25
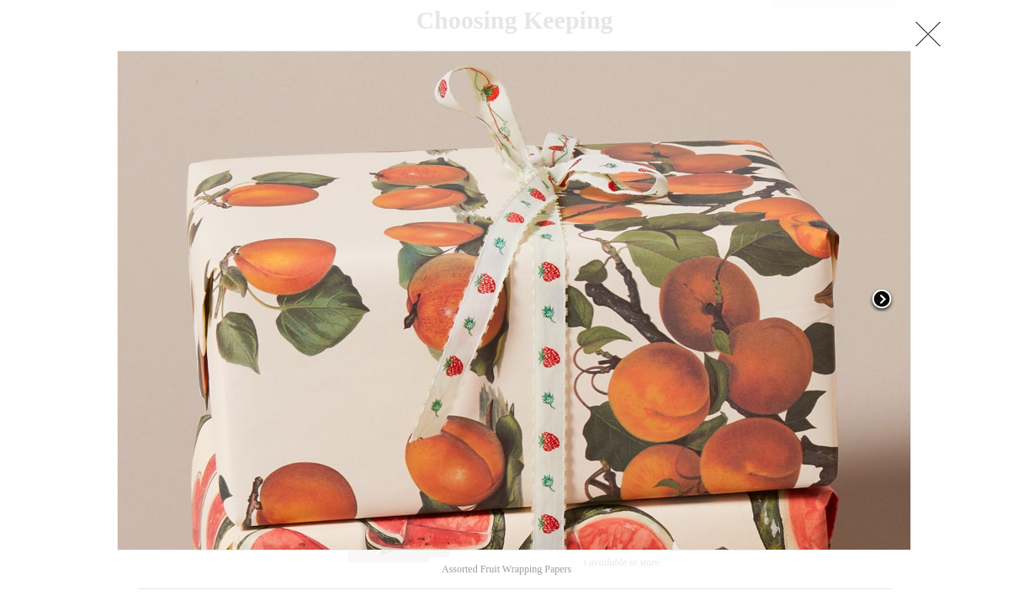
click at [883, 297] on span at bounding box center [881, 300] width 25 height 25
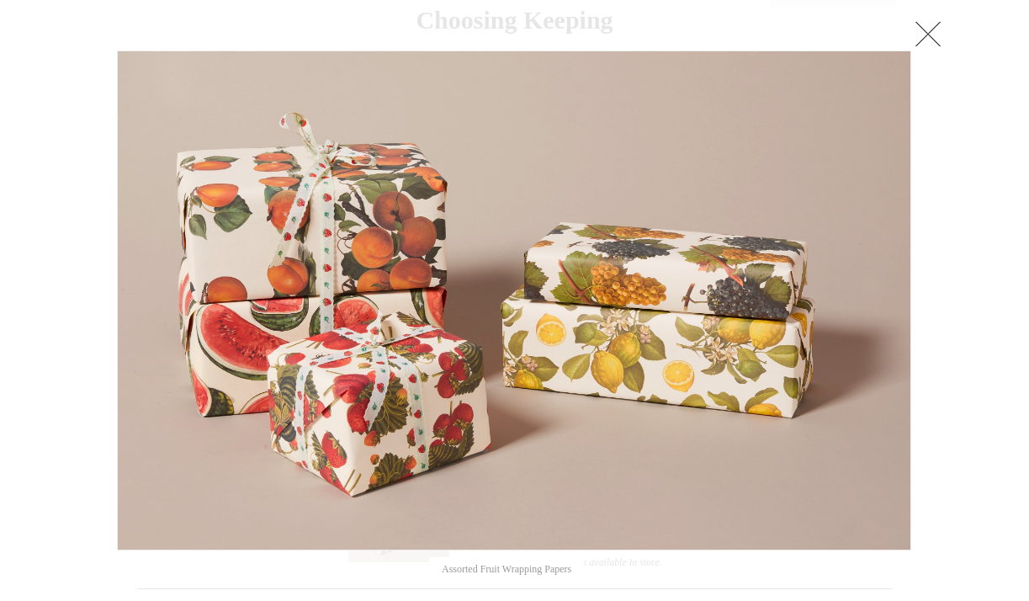
click at [930, 29] on link at bounding box center [928, 34] width 34 height 34
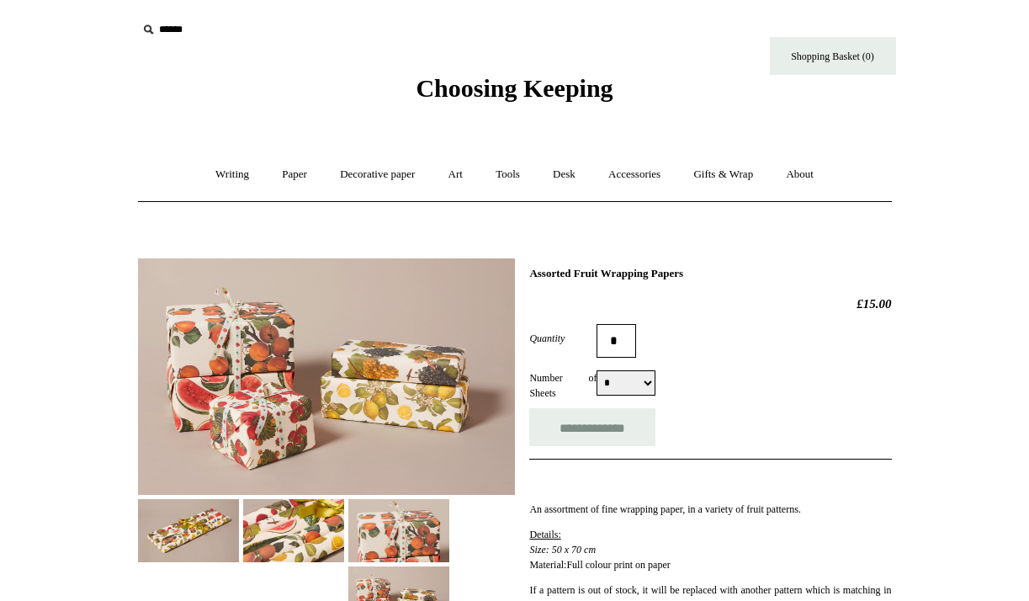
scroll to position [0, 0]
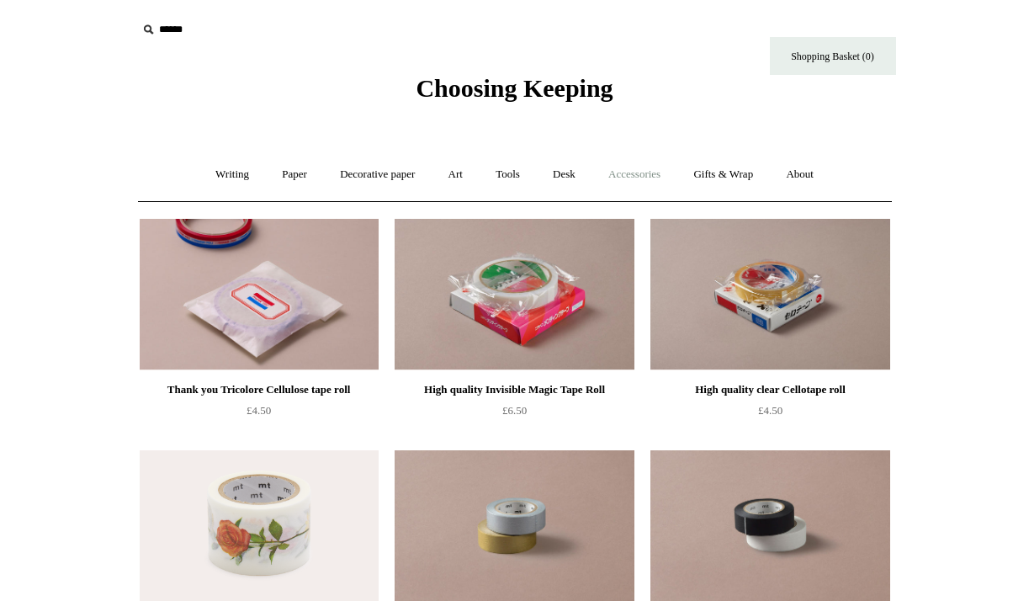
click at [654, 183] on link "Accessories +" at bounding box center [634, 174] width 82 height 45
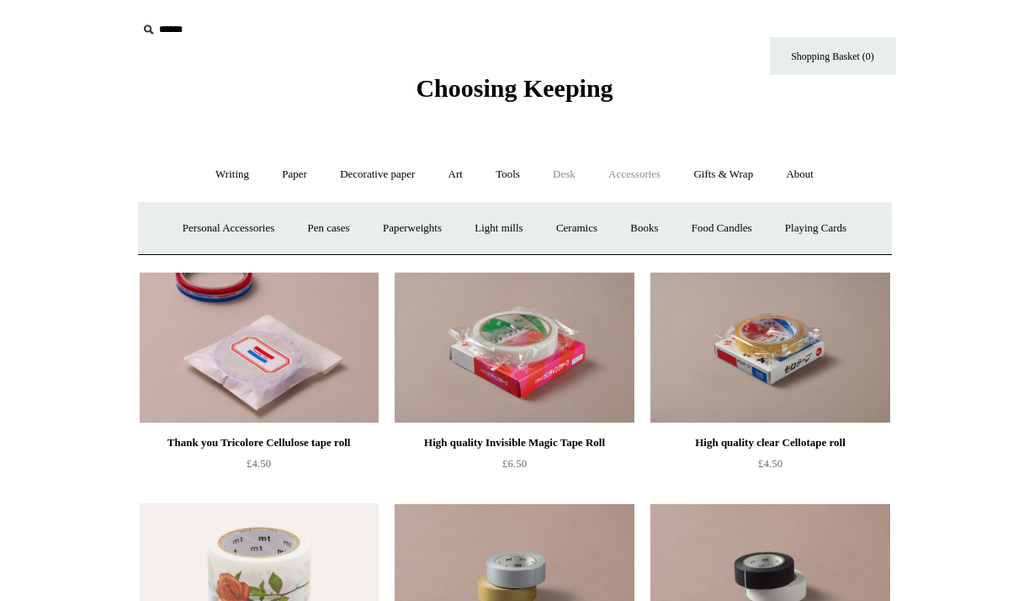
click at [576, 168] on link "Desk +" at bounding box center [564, 174] width 53 height 45
click at [515, 173] on link "Tools +" at bounding box center [507, 174] width 55 height 45
click at [417, 228] on link "Scissors" at bounding box center [418, 228] width 66 height 45
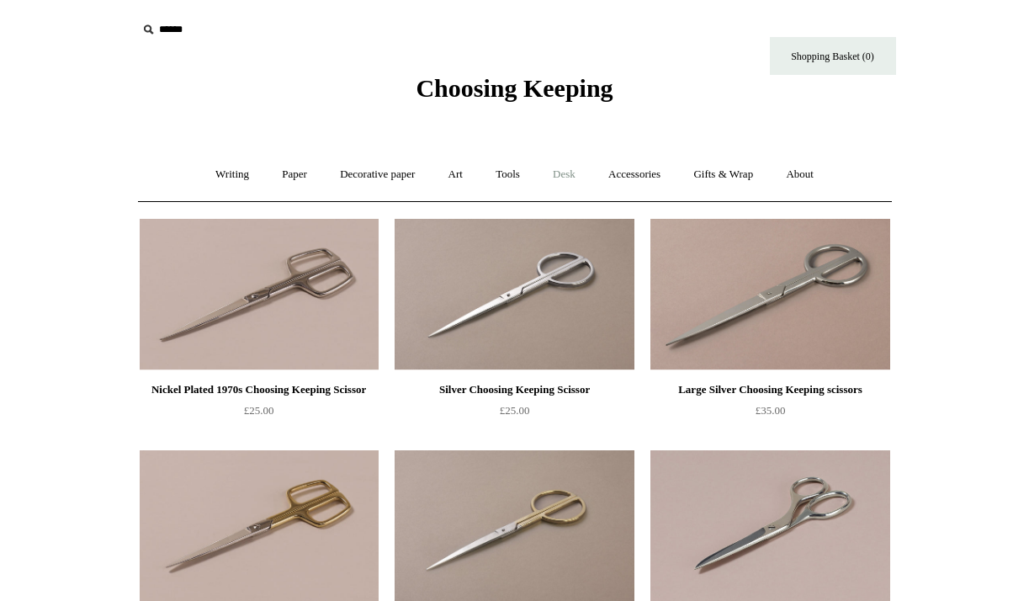
click at [578, 175] on link "Desk +" at bounding box center [564, 174] width 53 height 45
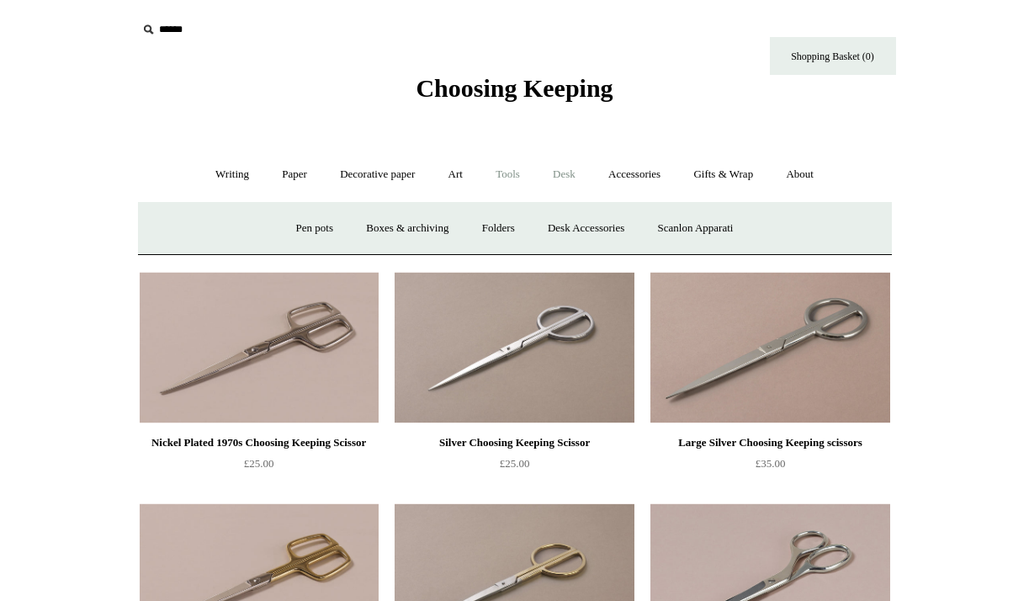
click at [513, 163] on link "Tools +" at bounding box center [507, 174] width 55 height 45
click at [587, 167] on link "Desk +" at bounding box center [564, 174] width 53 height 45
click at [309, 230] on link "Pen pots" at bounding box center [314, 228] width 67 height 45
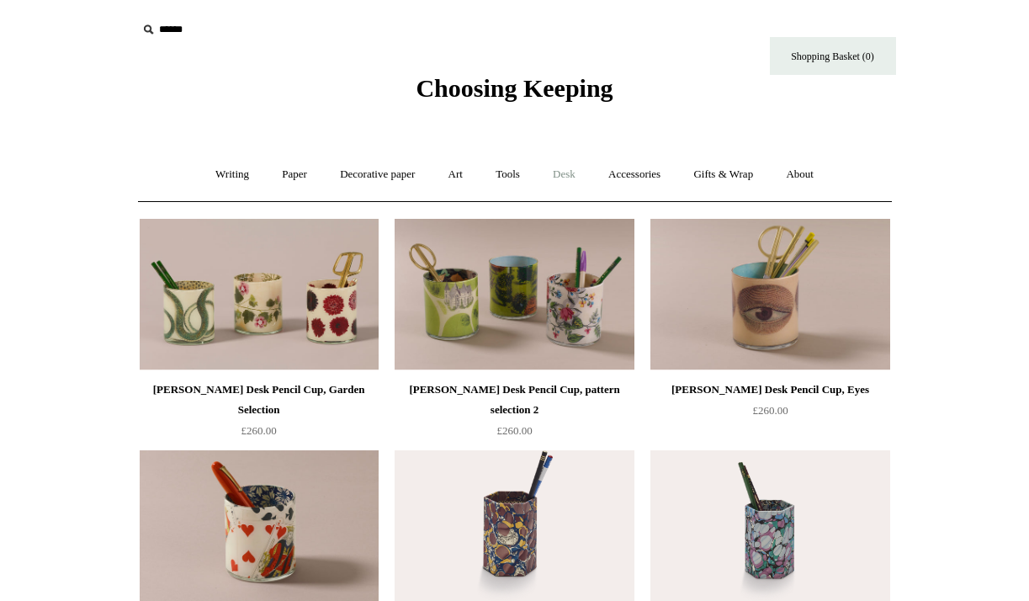
click at [564, 178] on link "Desk +" at bounding box center [564, 174] width 53 height 45
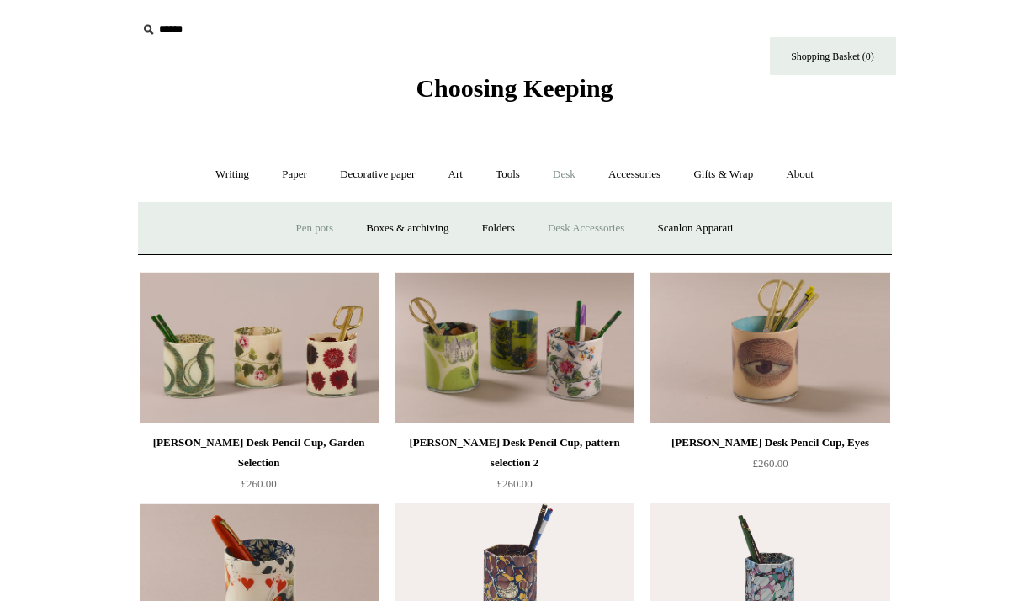
click at [602, 220] on link "Desk Accessories" at bounding box center [586, 228] width 107 height 45
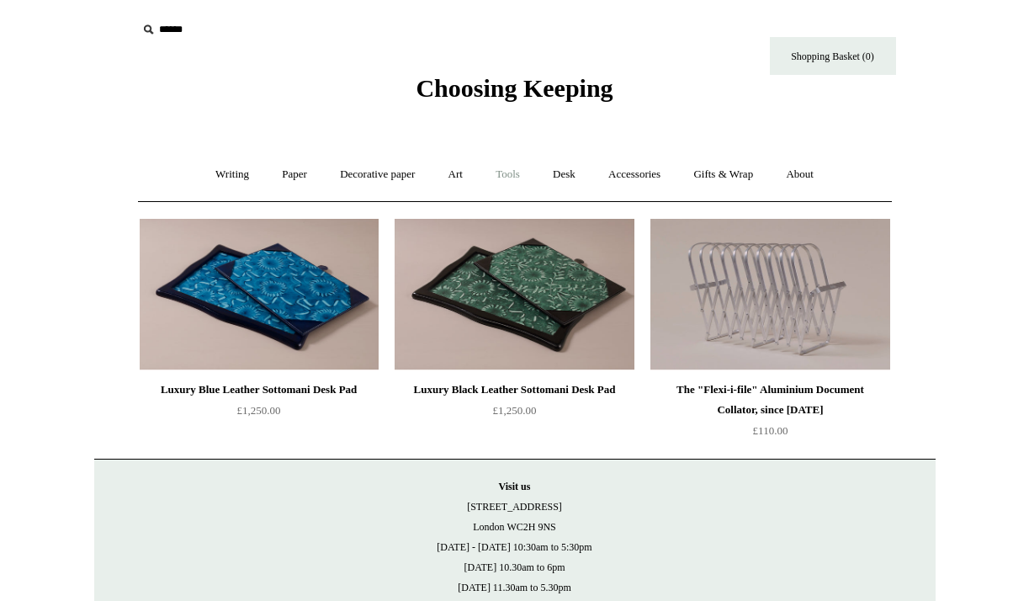
click at [516, 177] on link "Tools +" at bounding box center [507, 174] width 55 height 45
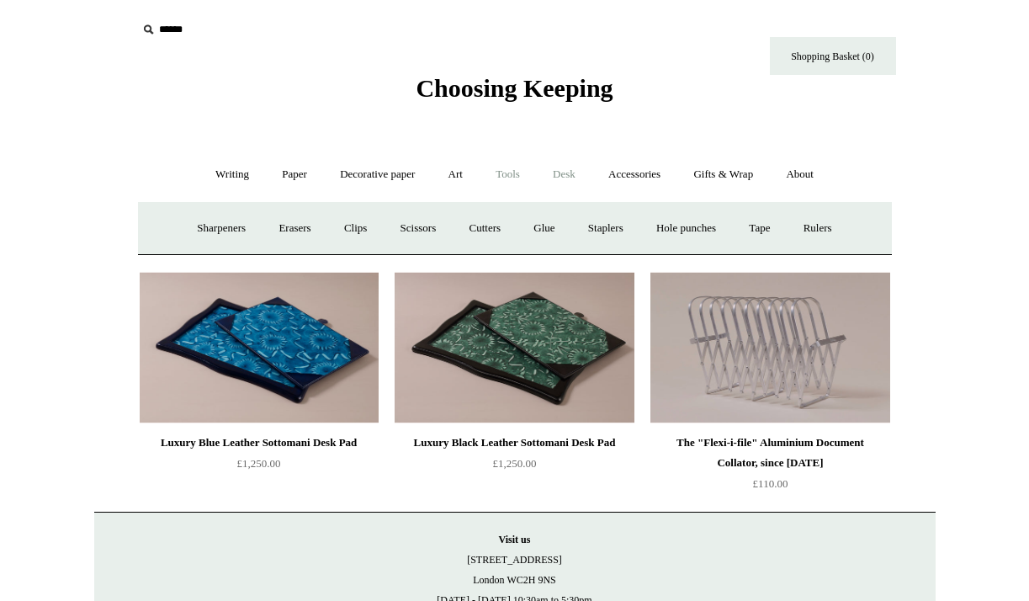
click at [566, 180] on link "Desk +" at bounding box center [564, 174] width 53 height 45
click at [493, 232] on link "Folders" at bounding box center [498, 228] width 63 height 45
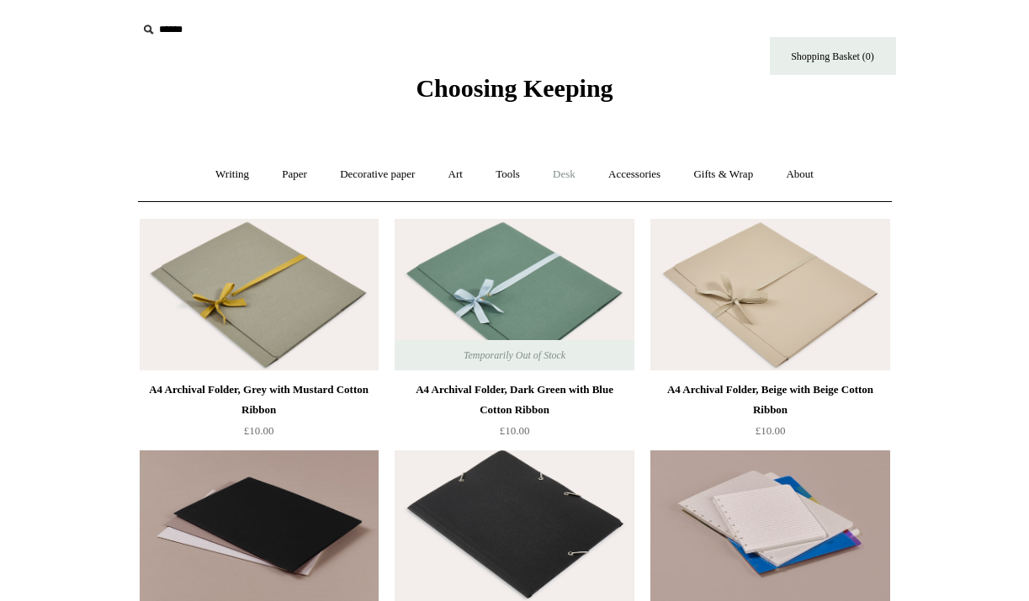
click at [571, 180] on link "Desk +" at bounding box center [564, 174] width 53 height 45
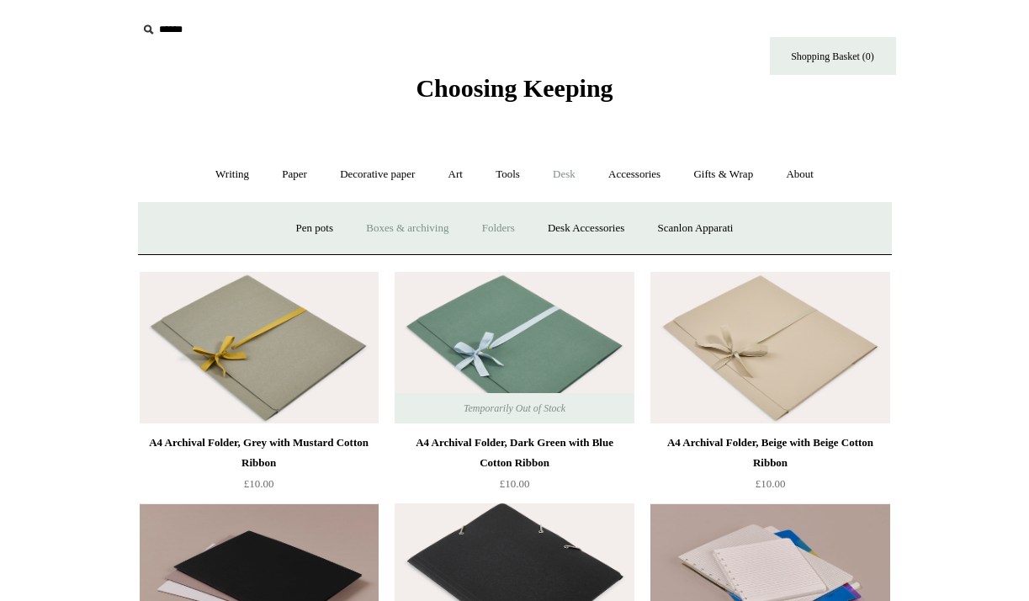
click at [415, 227] on link "Boxes & archiving" at bounding box center [407, 228] width 113 height 45
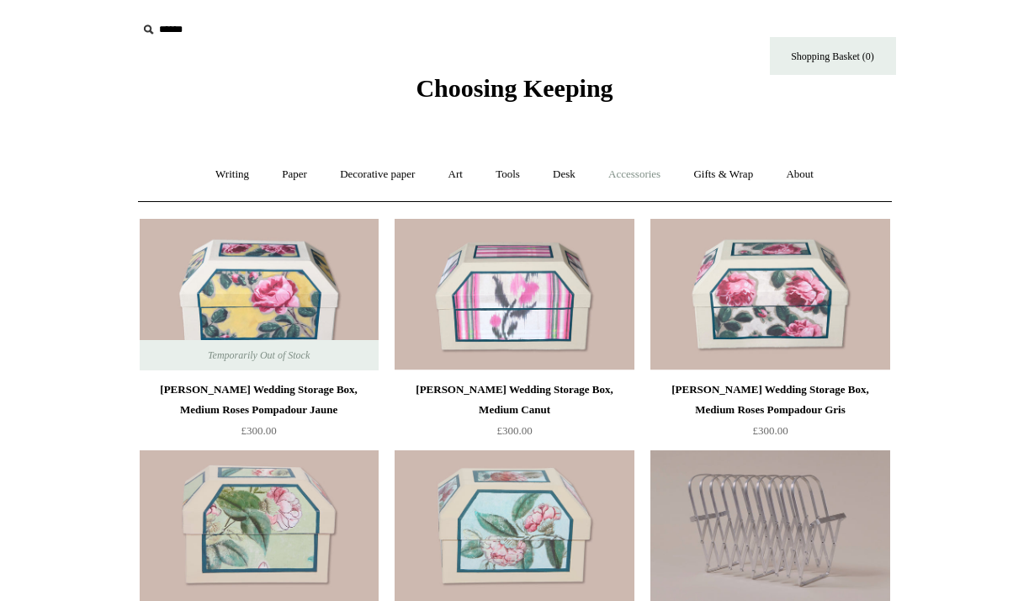
click at [617, 172] on link "Accessories +" at bounding box center [634, 174] width 82 height 45
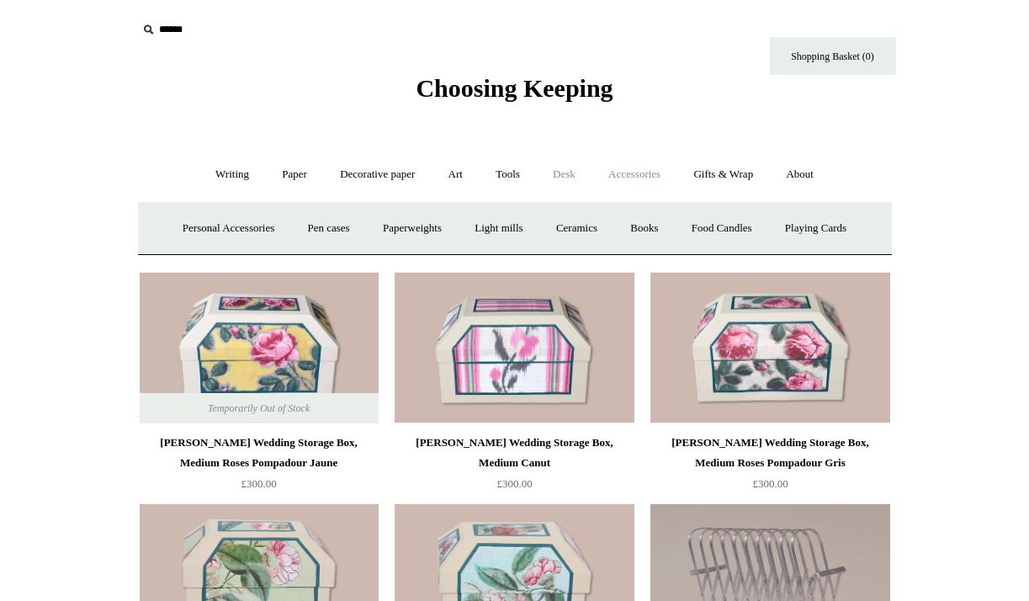
click at [574, 173] on link "Desk +" at bounding box center [564, 174] width 53 height 45
click at [625, 174] on link "Accessories +" at bounding box center [634, 174] width 82 height 45
click at [560, 174] on link "Desk +" at bounding box center [564, 174] width 53 height 45
click at [643, 158] on link "Accessories +" at bounding box center [634, 174] width 82 height 45
click at [644, 225] on link "Books" at bounding box center [644, 228] width 58 height 45
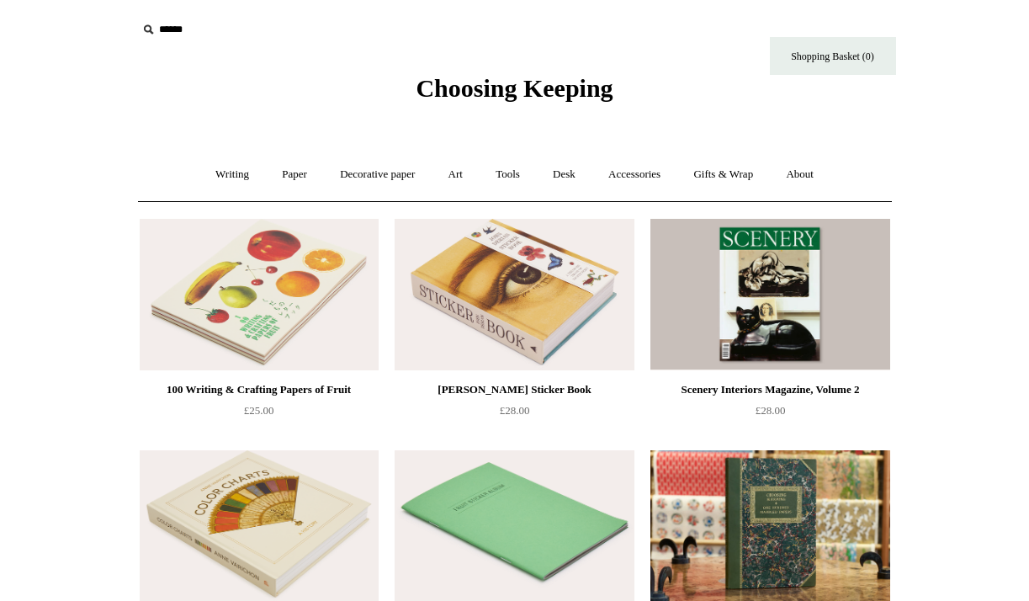
click at [258, 337] on img at bounding box center [259, 294] width 239 height 151
click at [659, 170] on link "Accessories +" at bounding box center [634, 174] width 82 height 45
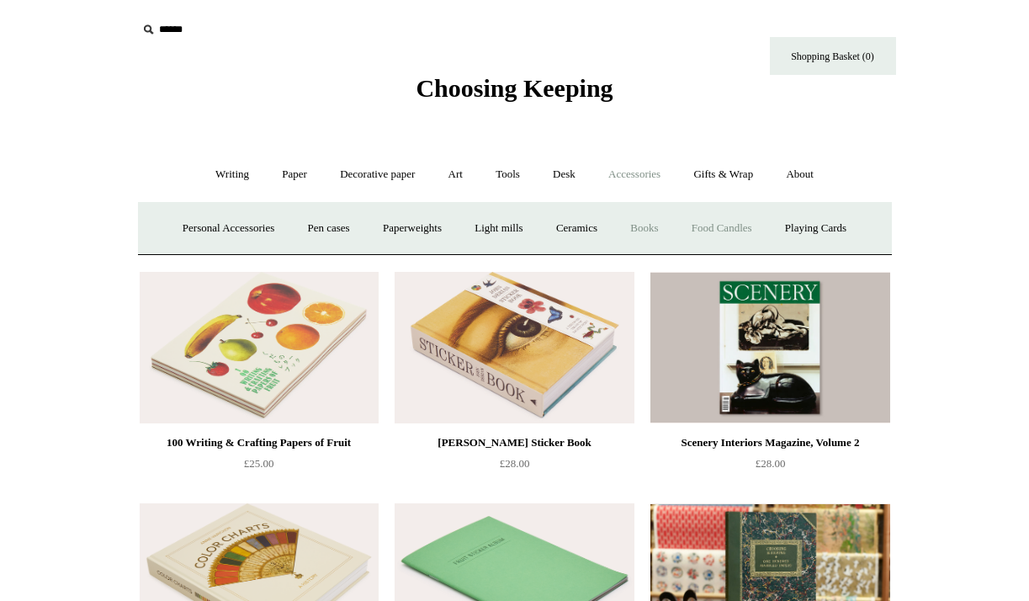
click at [721, 225] on link "Food Candles" at bounding box center [721, 228] width 91 height 45
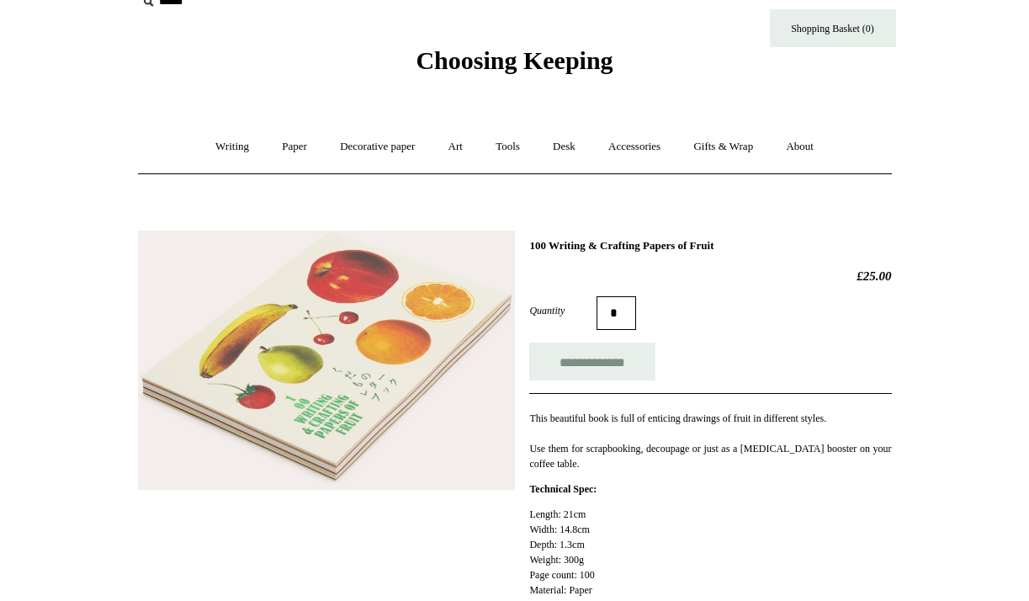
scroll to position [1, 0]
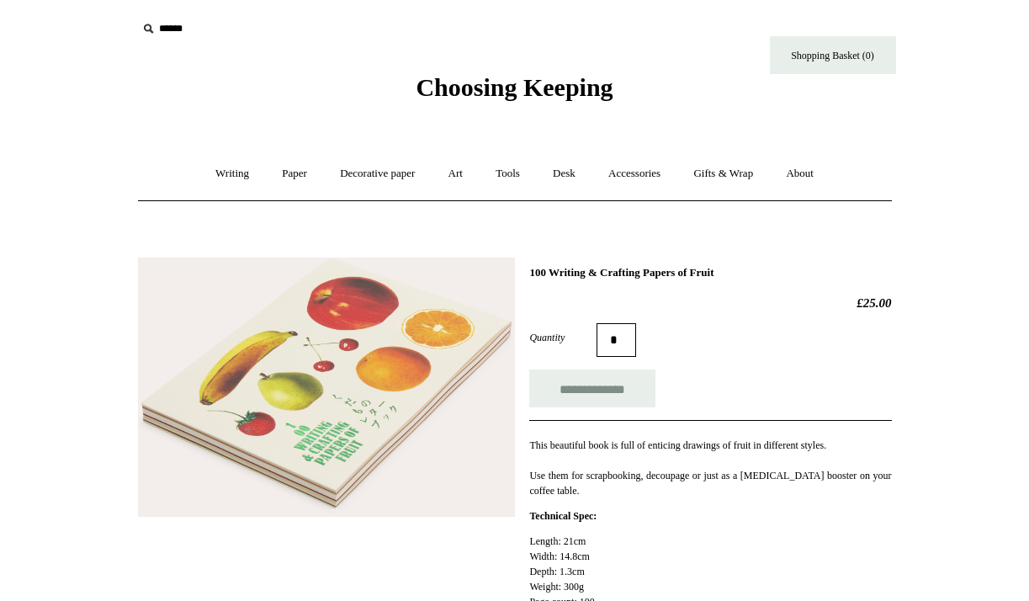
click at [484, 410] on img at bounding box center [326, 387] width 377 height 260
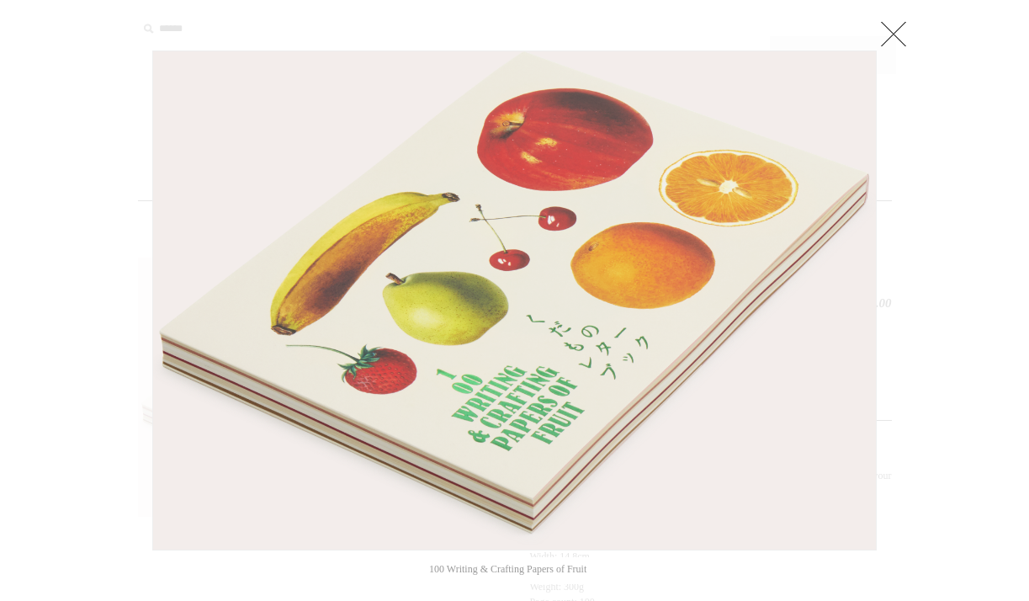
click at [910, 31] on link at bounding box center [894, 34] width 34 height 34
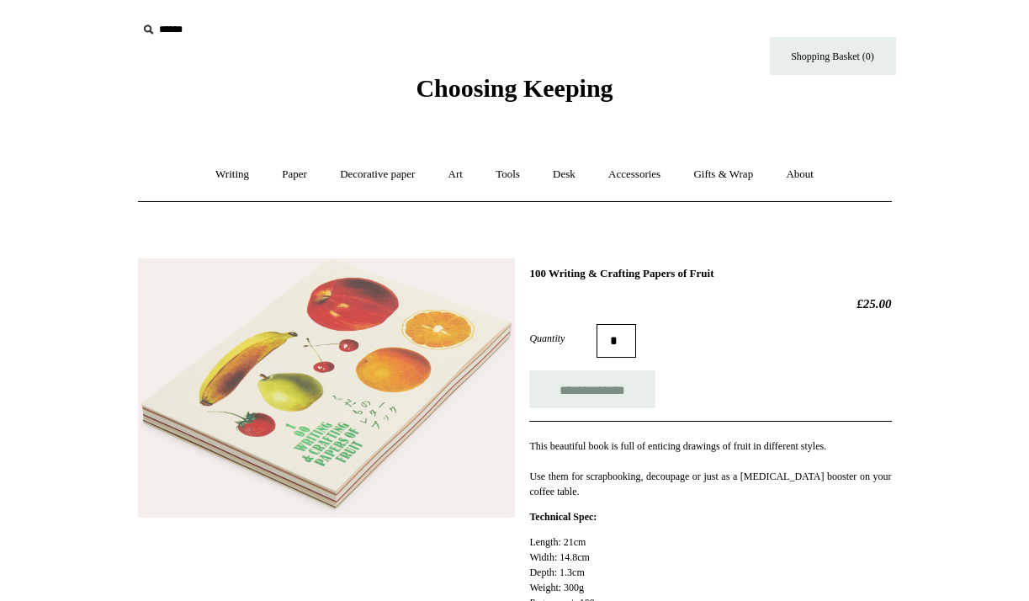
scroll to position [0, 0]
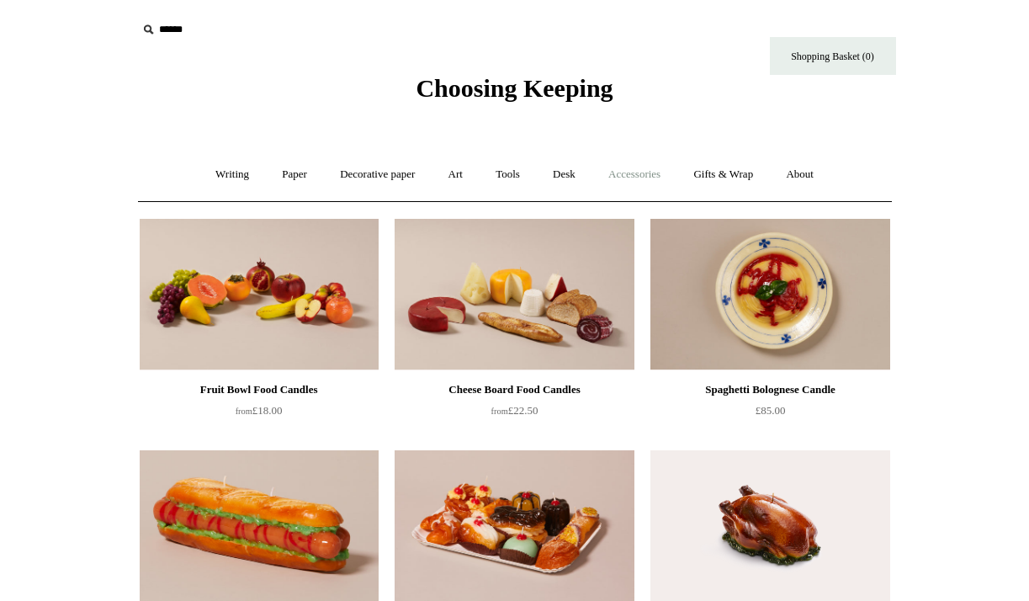
click at [660, 163] on link "Accessories +" at bounding box center [634, 174] width 82 height 45
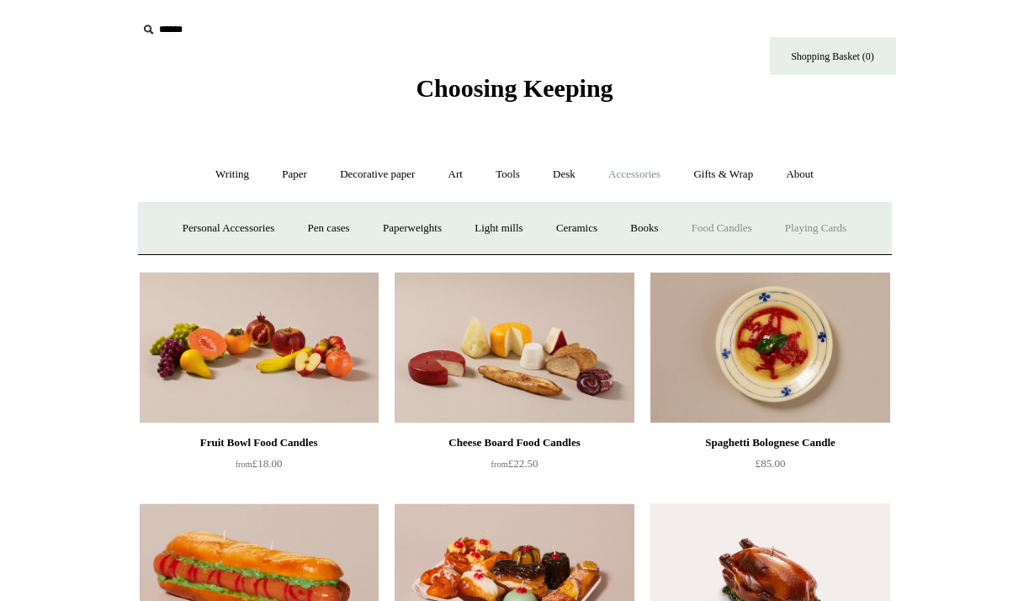
click at [815, 226] on link "Playing Cards" at bounding box center [816, 228] width 92 height 45
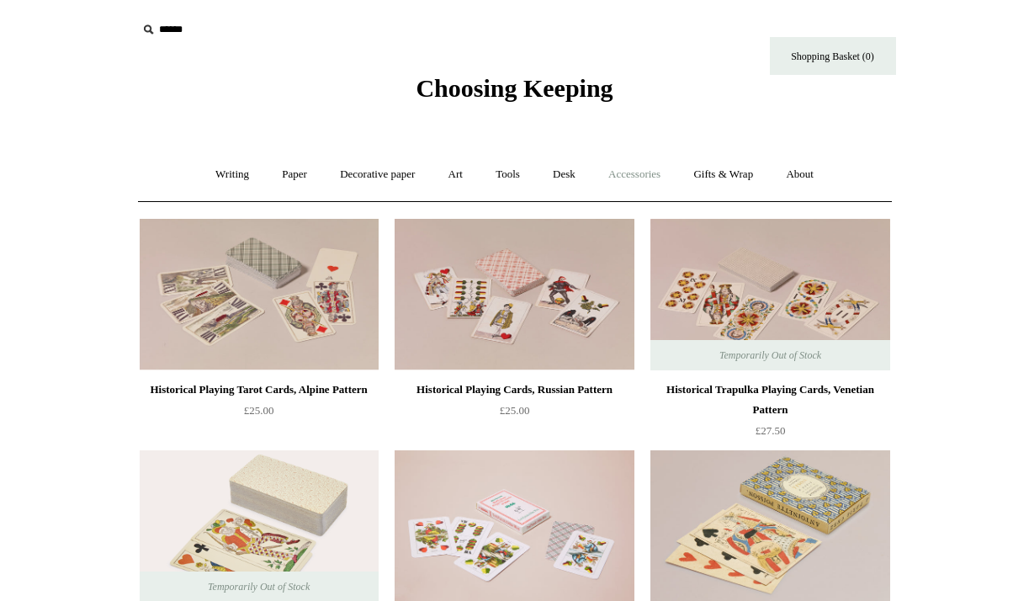
click at [655, 182] on link "Accessories +" at bounding box center [634, 174] width 82 height 45
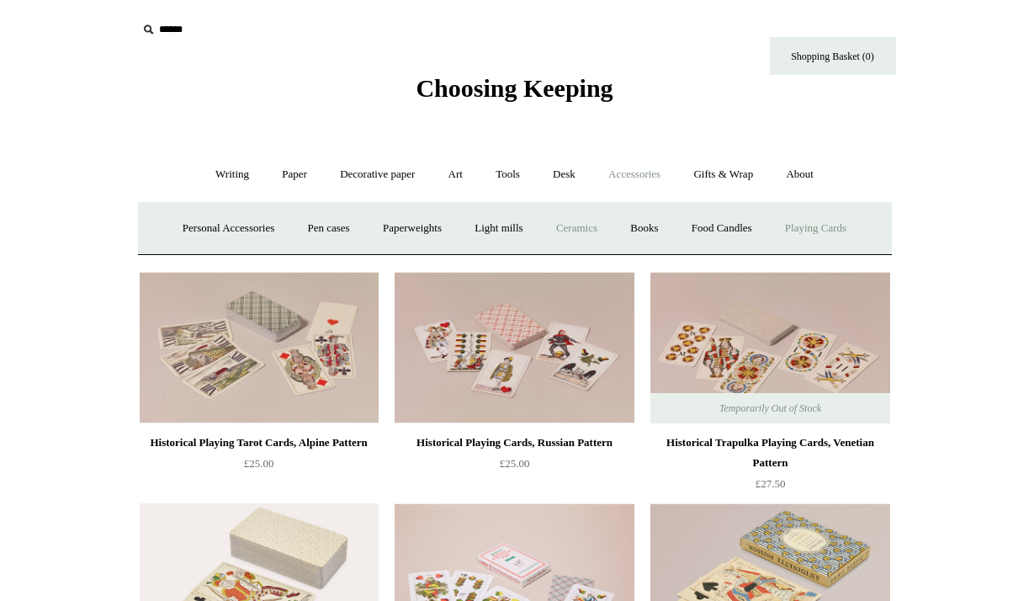
click at [591, 229] on link "Ceramics +" at bounding box center [577, 228] width 72 height 45
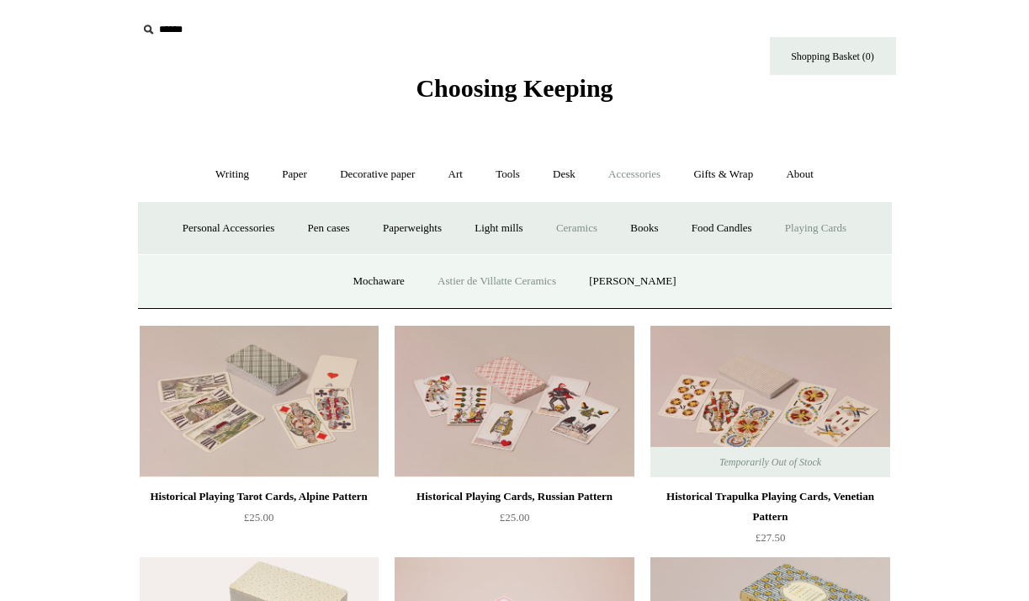
click at [491, 299] on link "Astier de Villatte Ceramics" at bounding box center [496, 281] width 149 height 45
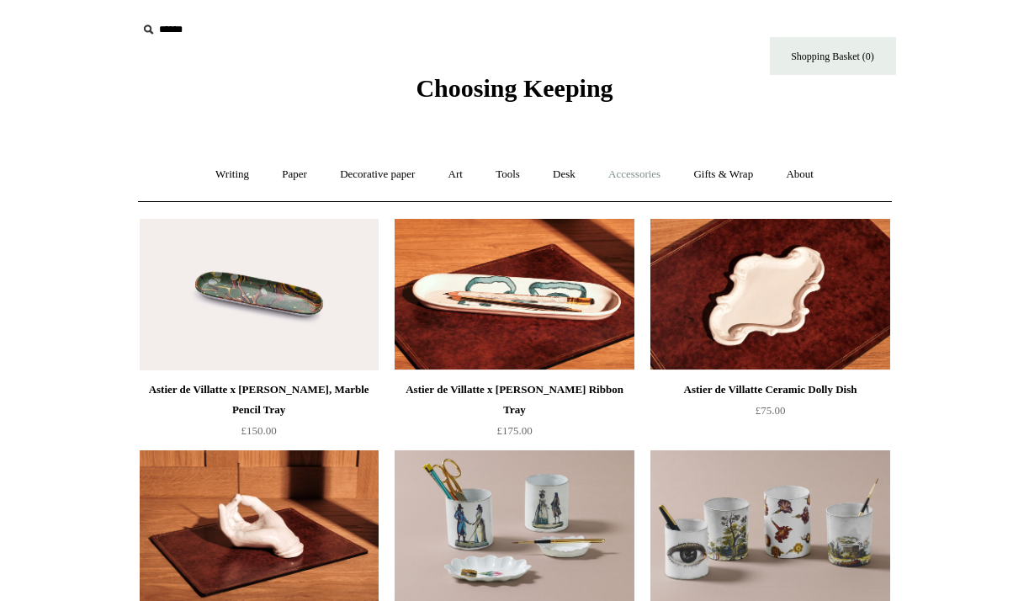
click at [639, 181] on link "Accessories +" at bounding box center [634, 174] width 82 height 45
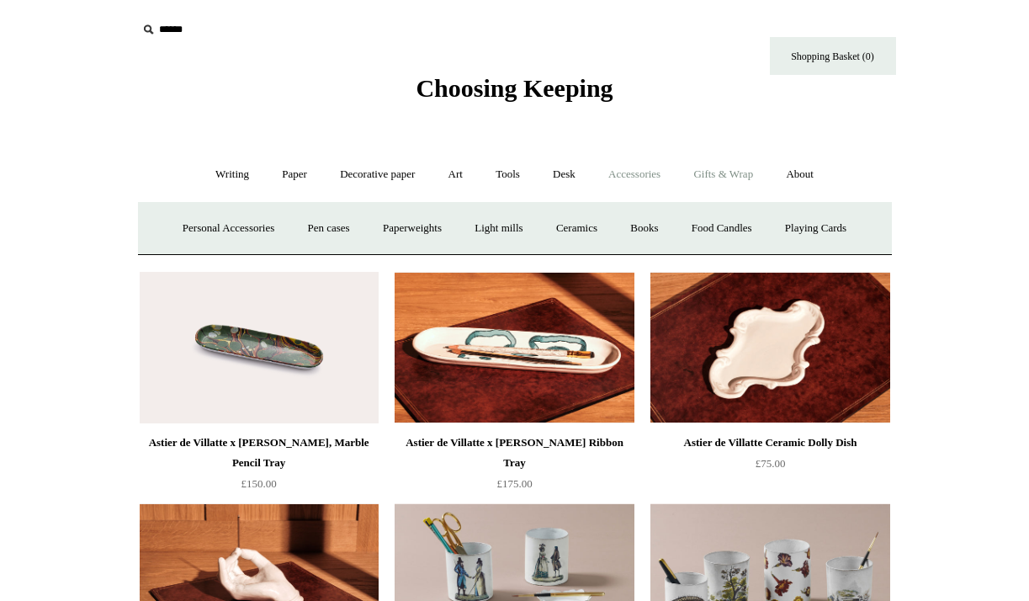
click at [723, 175] on link "Gifts & Wrap +" at bounding box center [723, 174] width 90 height 45
click at [468, 230] on link "Ribbon 🎀" at bounding box center [468, 228] width 79 height 45
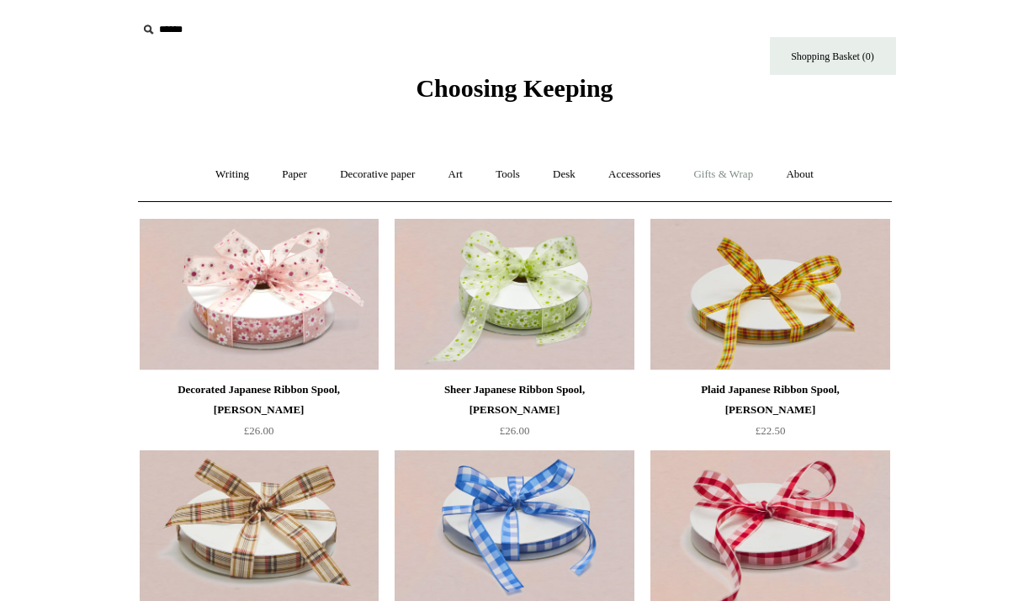
click at [748, 172] on link "Gifts & Wrap +" at bounding box center [723, 174] width 90 height 45
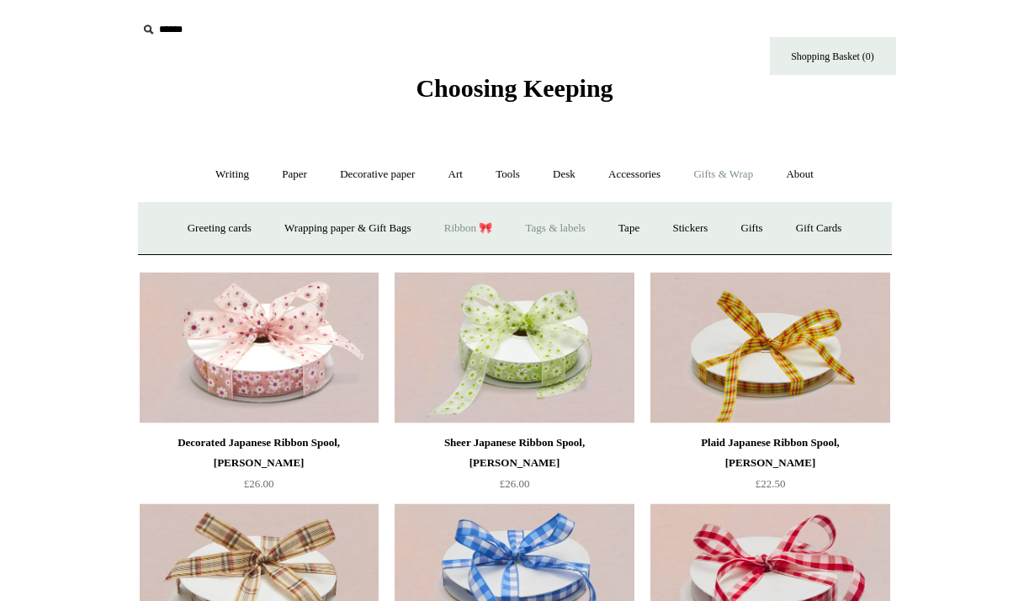
click at [580, 230] on link "Tags & labels" at bounding box center [556, 228] width 90 height 45
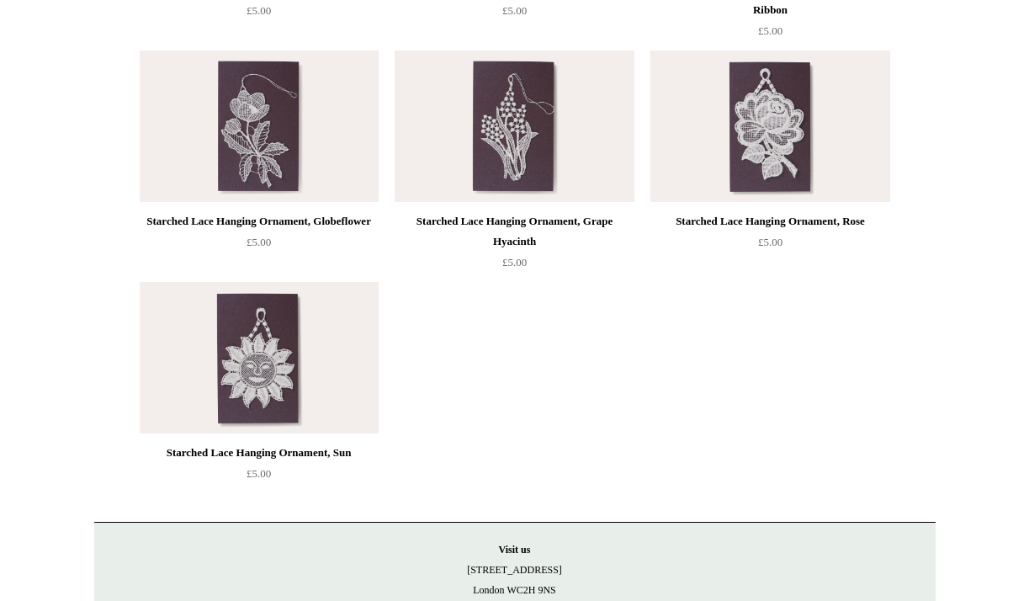
scroll to position [863, 0]
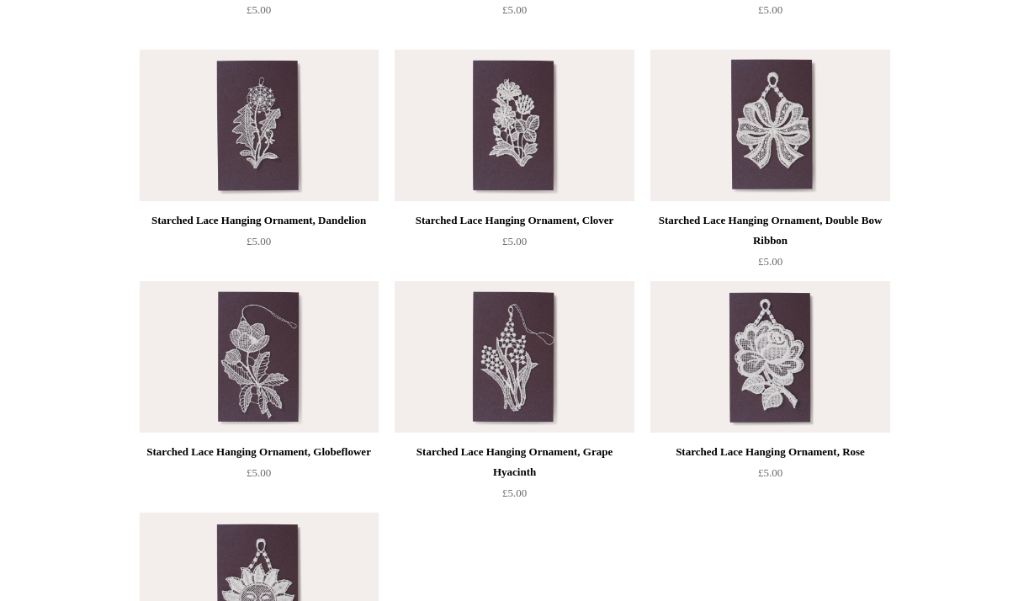
click at [977, 397] on html "Menu Choosing Keeping * Shipping Information Shopping Basket (0) * ⤺ + +" at bounding box center [514, 76] width 1029 height 1879
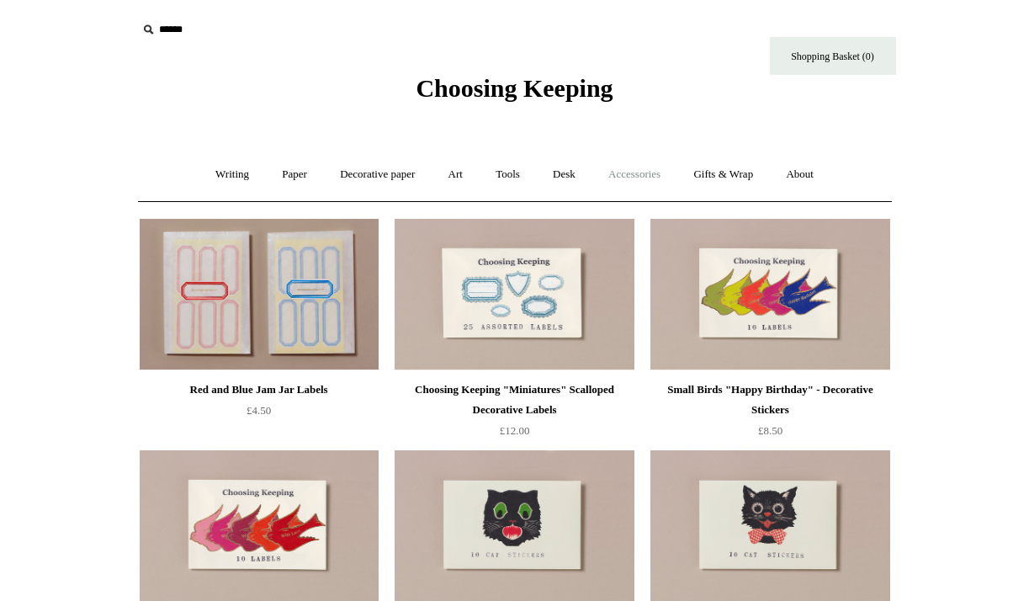
scroll to position [0, 0]
click at [745, 180] on link "Gifts & Wrap +" at bounding box center [723, 174] width 90 height 45
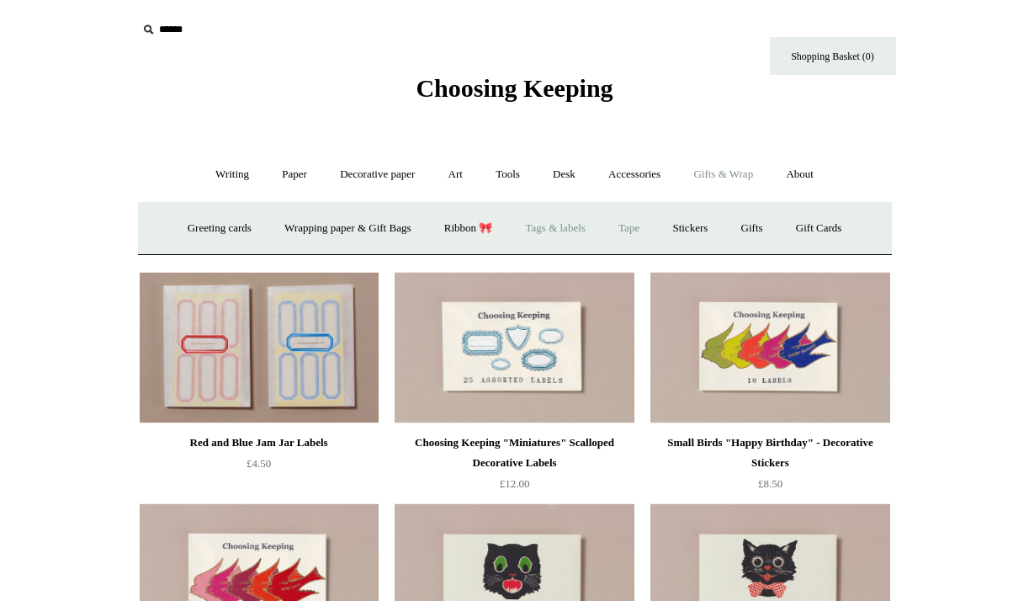
click at [636, 227] on link "Tape" at bounding box center [628, 228] width 51 height 45
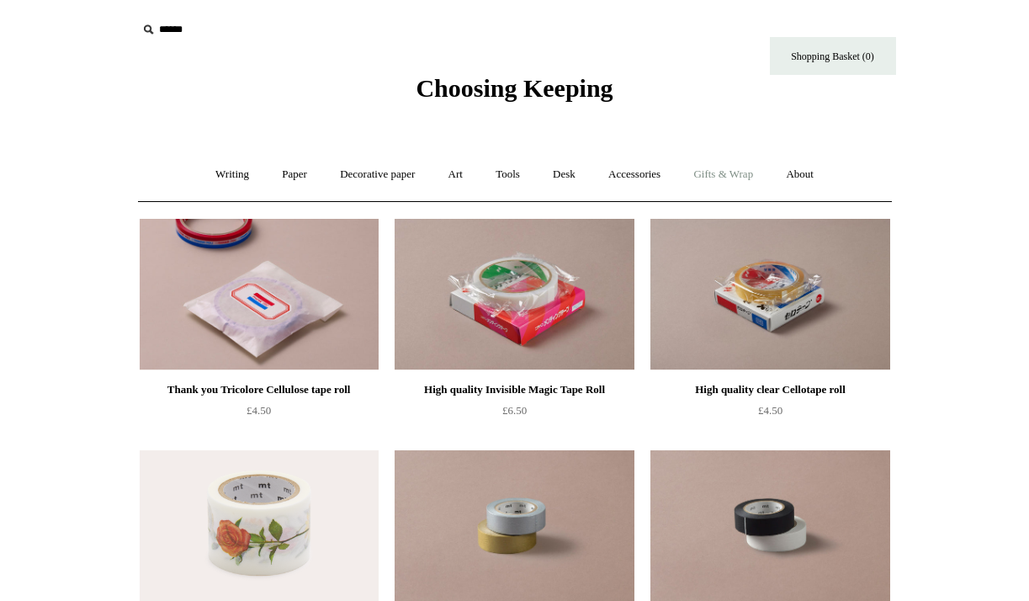
click at [734, 169] on link "Gifts & Wrap +" at bounding box center [723, 174] width 90 height 45
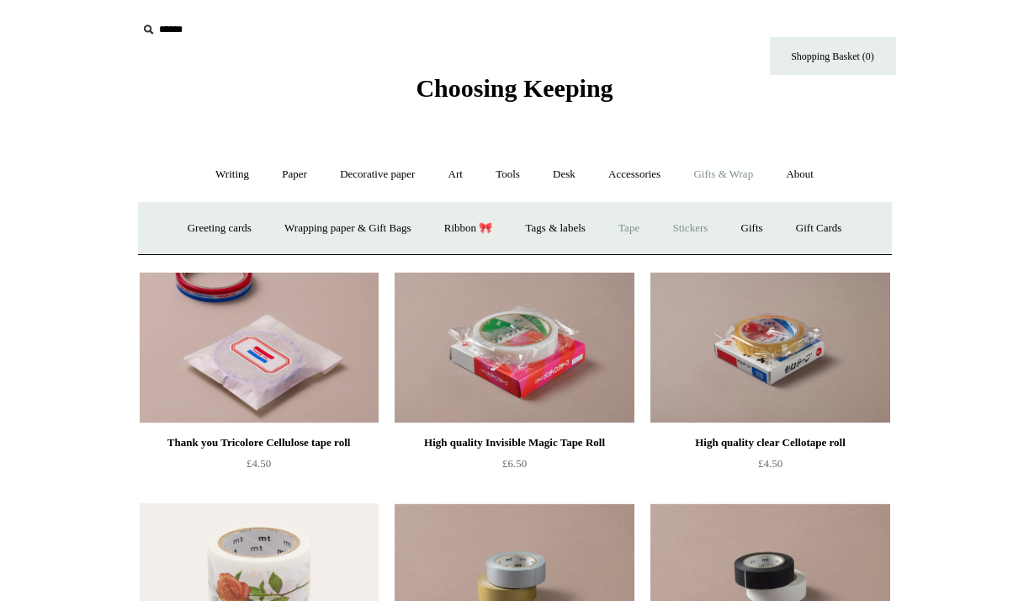
click at [706, 228] on link "Stickers" at bounding box center [690, 228] width 66 height 45
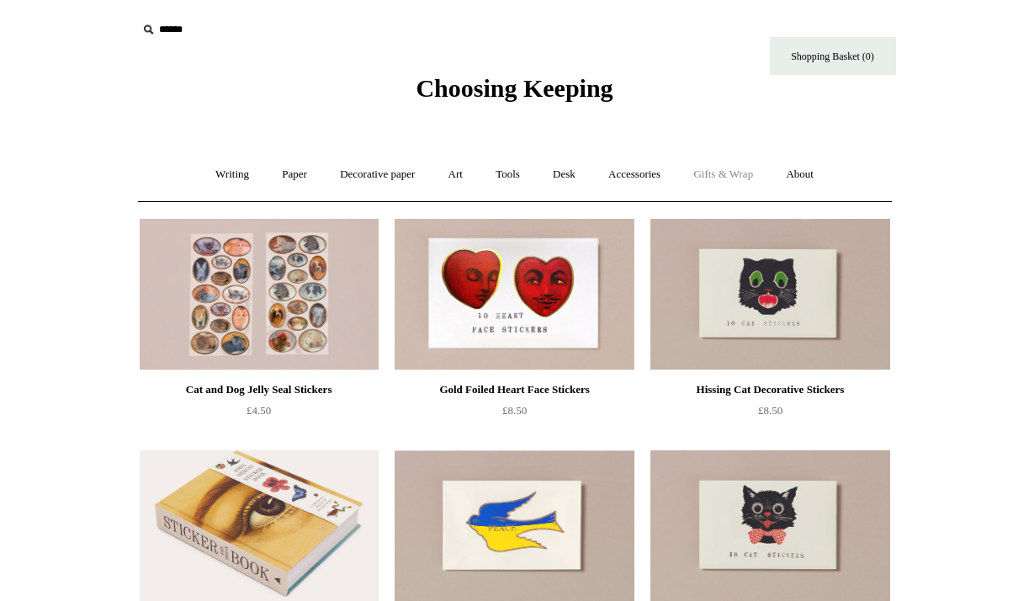
click at [742, 169] on link "Gifts & Wrap +" at bounding box center [723, 174] width 90 height 45
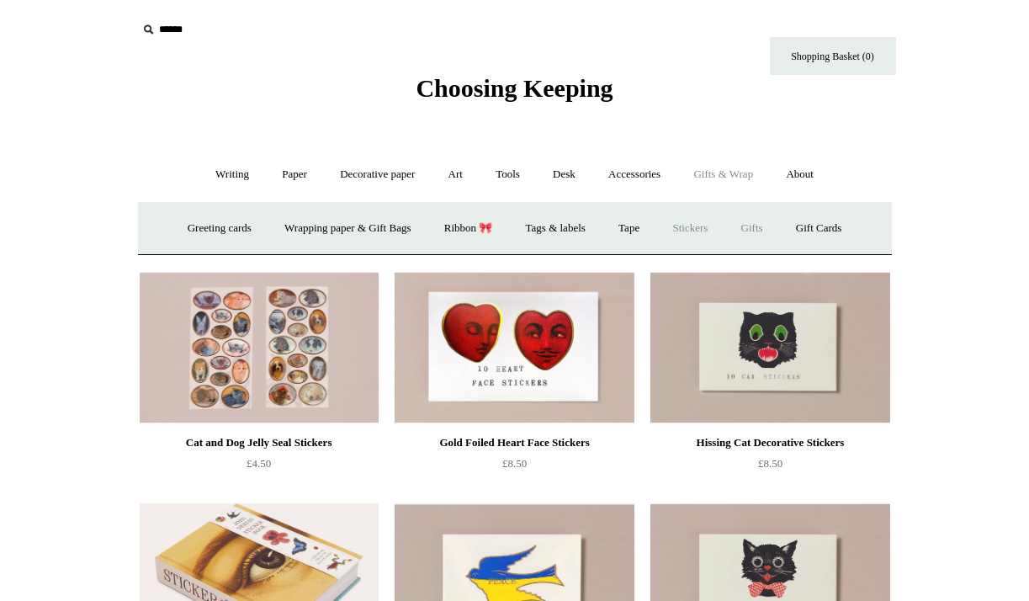
click at [762, 236] on link "Gifts +" at bounding box center [752, 228] width 52 height 45
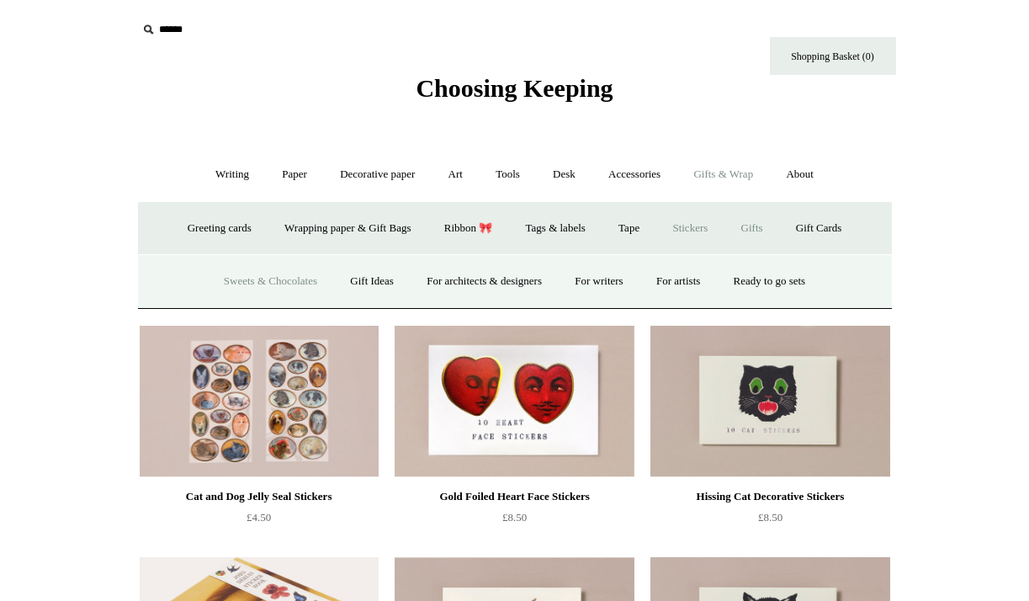
click at [257, 284] on link "Sweets & Chocolates" at bounding box center [271, 281] width 124 height 45
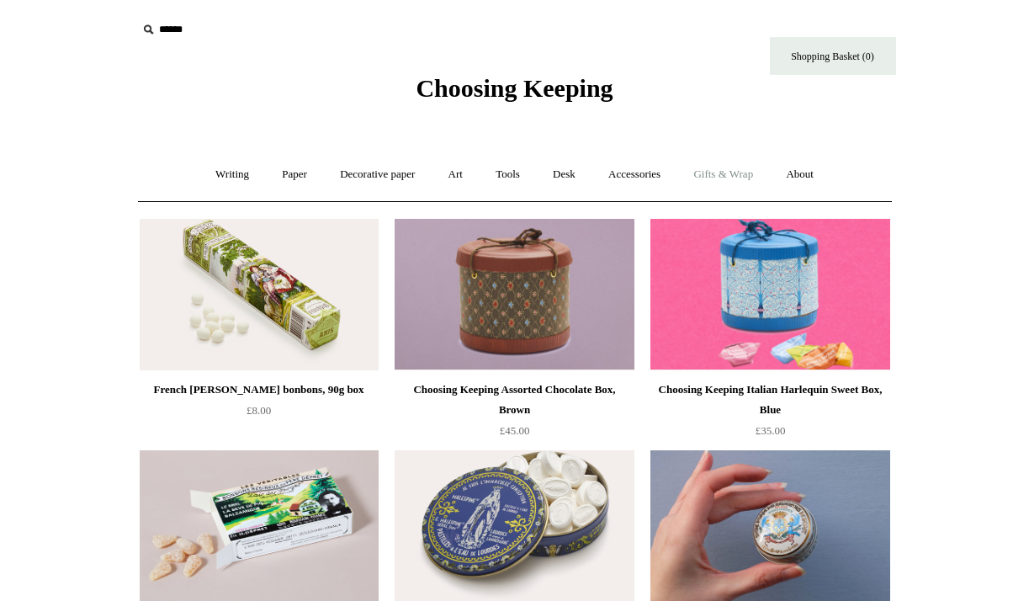
click at [756, 176] on link "Gifts & Wrap +" at bounding box center [723, 174] width 90 height 45
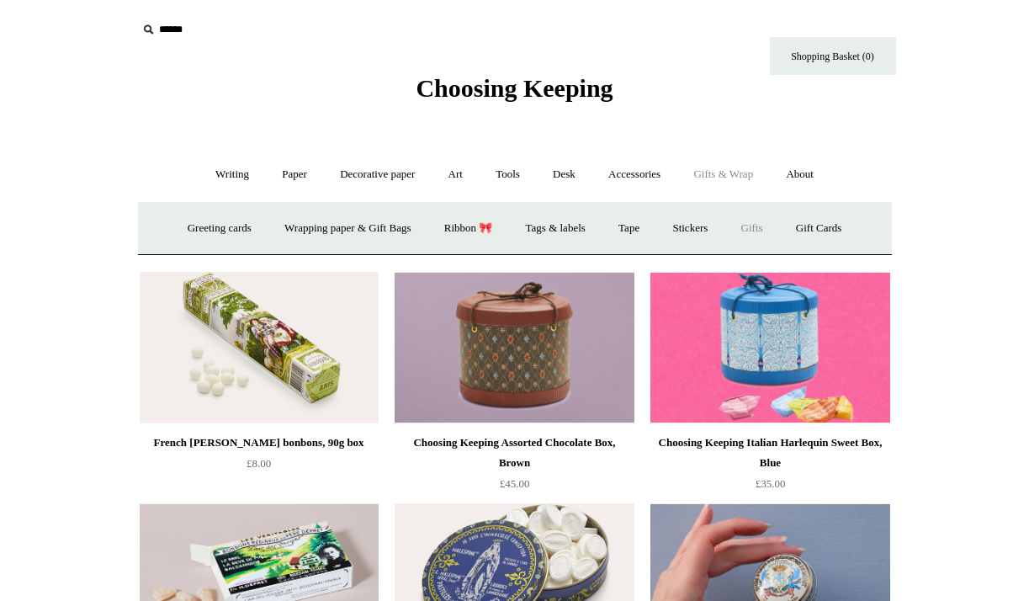
click at [761, 232] on link "Gifts +" at bounding box center [752, 228] width 52 height 45
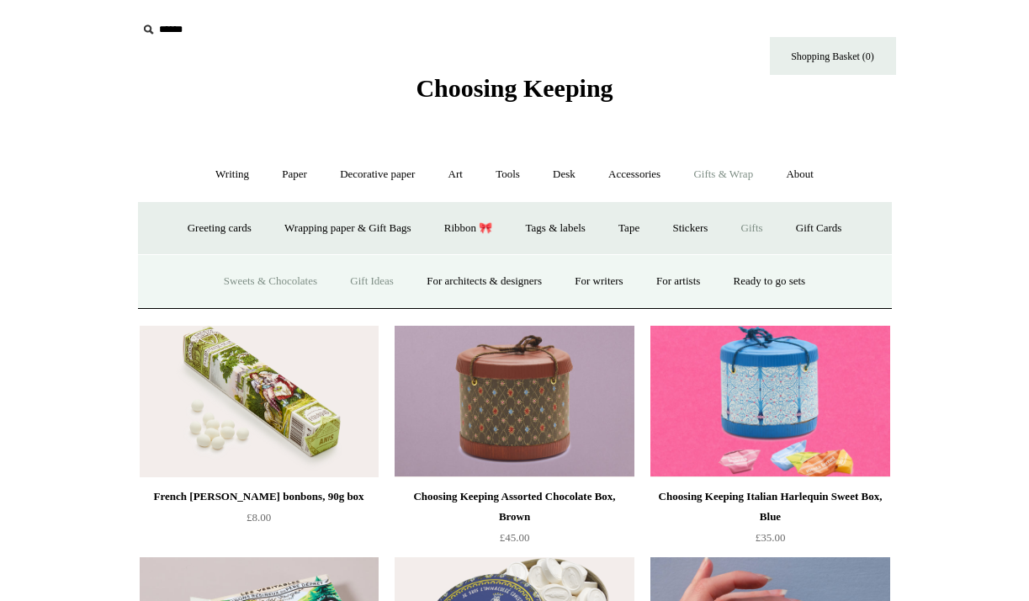
click at [374, 279] on link "Gift Ideas" at bounding box center [372, 281] width 74 height 45
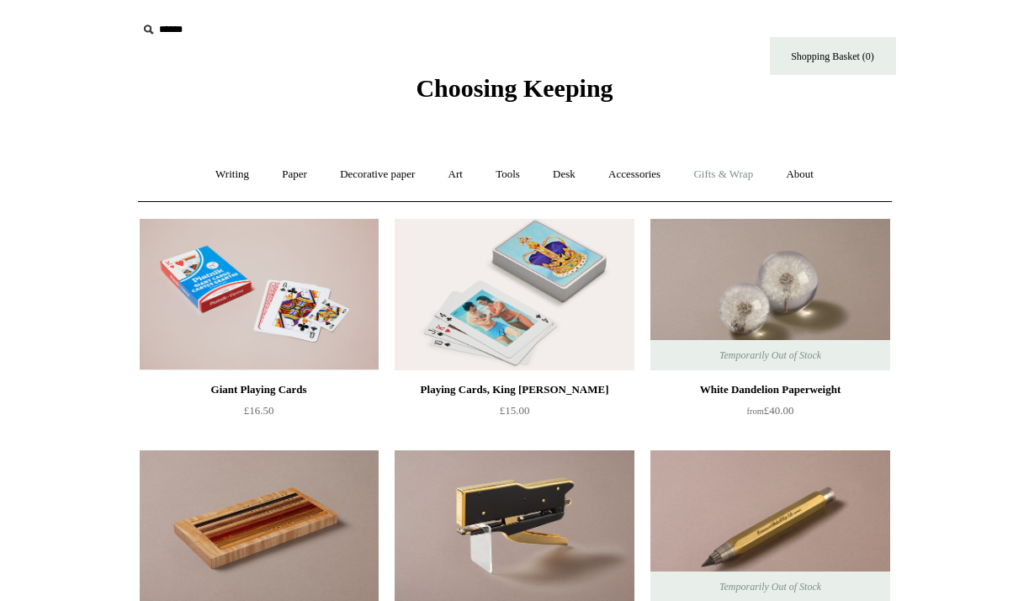
click at [731, 170] on link "Gifts & Wrap +" at bounding box center [723, 174] width 90 height 45
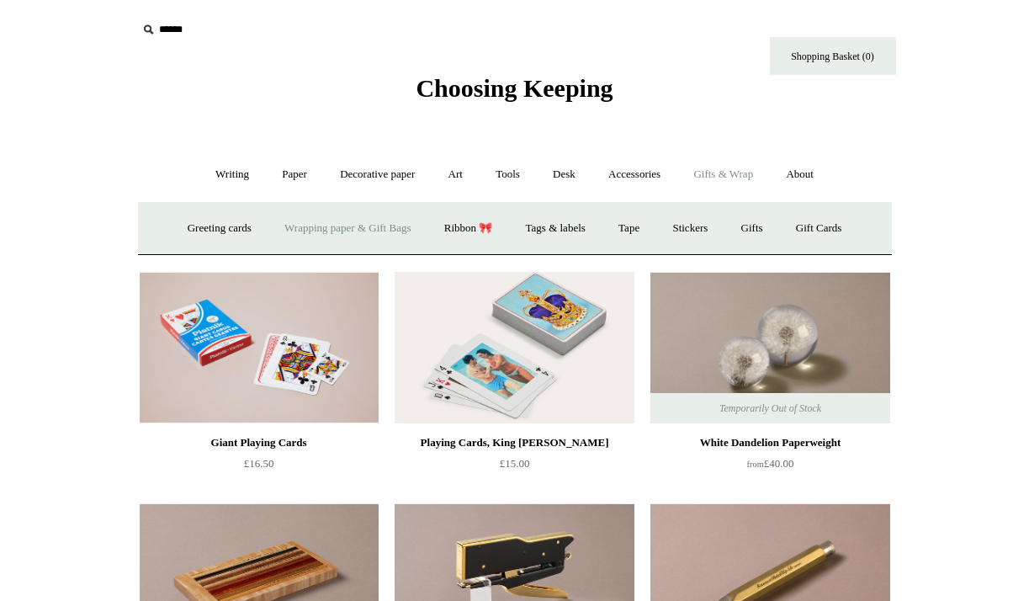
click at [389, 229] on link "Wrapping paper & Gift Bags" at bounding box center [347, 228] width 157 height 45
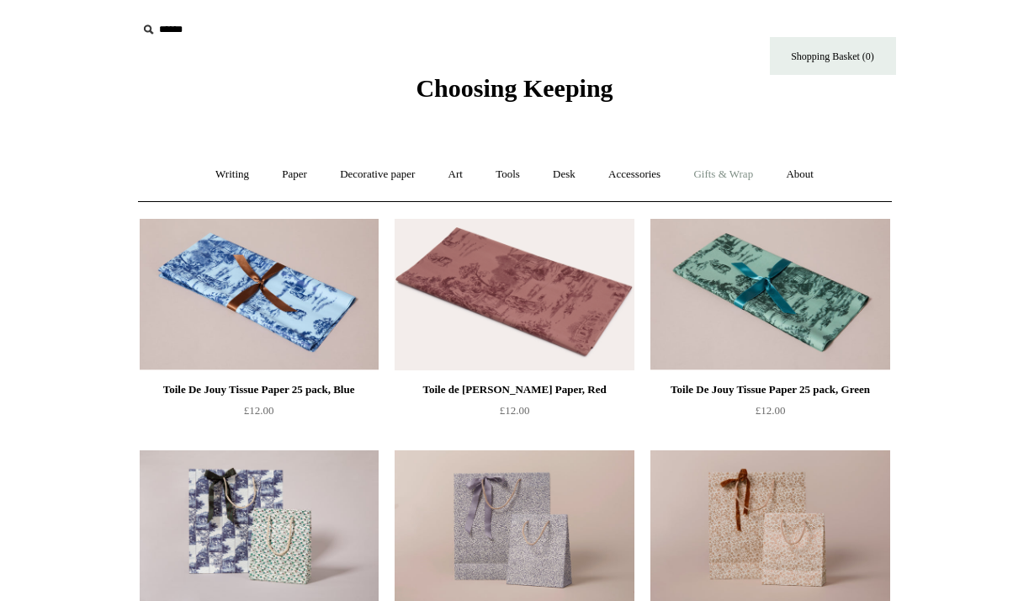
click at [745, 176] on link "Gifts & Wrap +" at bounding box center [723, 174] width 90 height 45
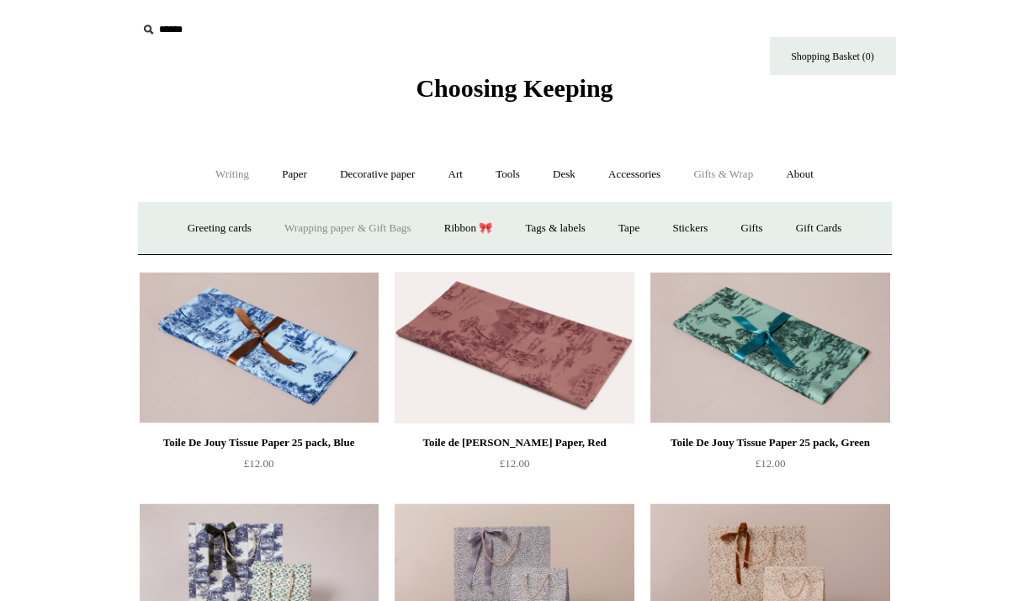
click at [221, 171] on link "Writing +" at bounding box center [232, 174] width 64 height 45
